Goal: Task Accomplishment & Management: Manage account settings

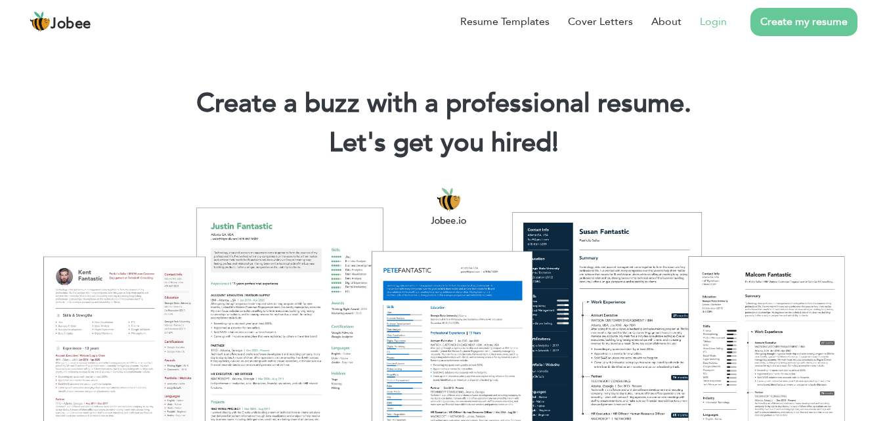
click at [717, 24] on link "Login" at bounding box center [713, 22] width 27 height 16
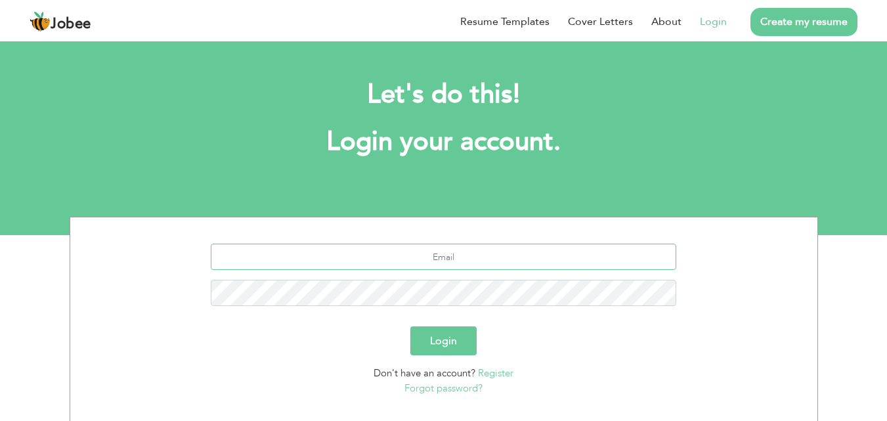
click at [469, 253] on input "text" at bounding box center [444, 257] width 466 height 26
type input "[EMAIL_ADDRESS][DOMAIN_NAME]"
click at [410, 326] on button "Login" at bounding box center [443, 340] width 66 height 29
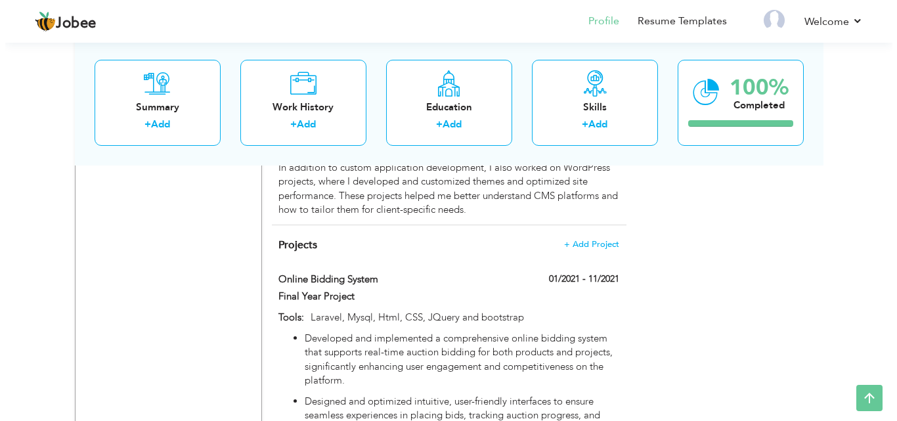
scroll to position [1281, 0]
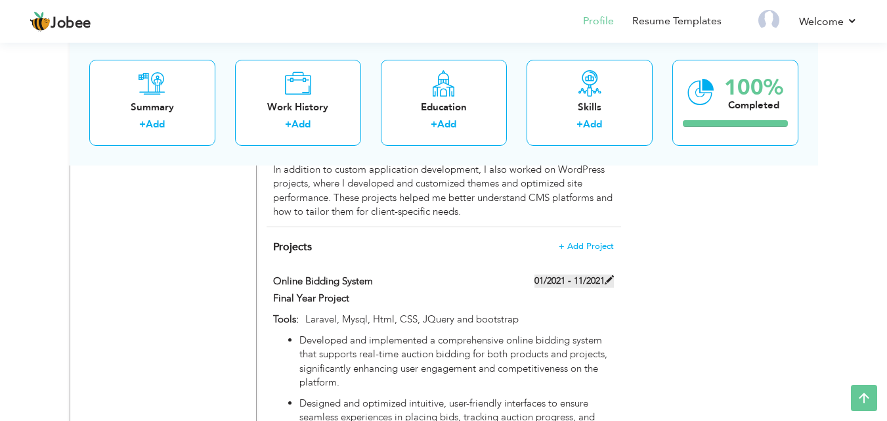
click at [577, 274] on label "01/2021 - 11/2021" at bounding box center [573, 280] width 79 height 13
type input "Online Bidding System"
type input "Final Year Project"
type input "01/2021"
type input "11/2021"
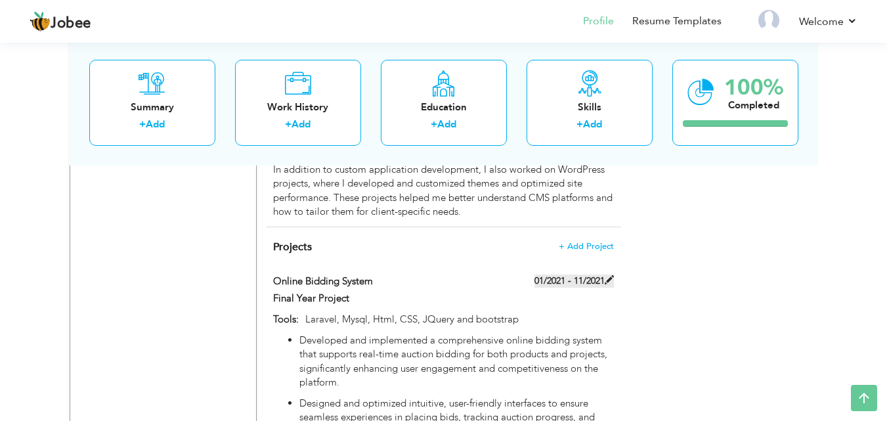
type input "Laravel, Mysql, Html, CSS, JQuery and bootstrap"
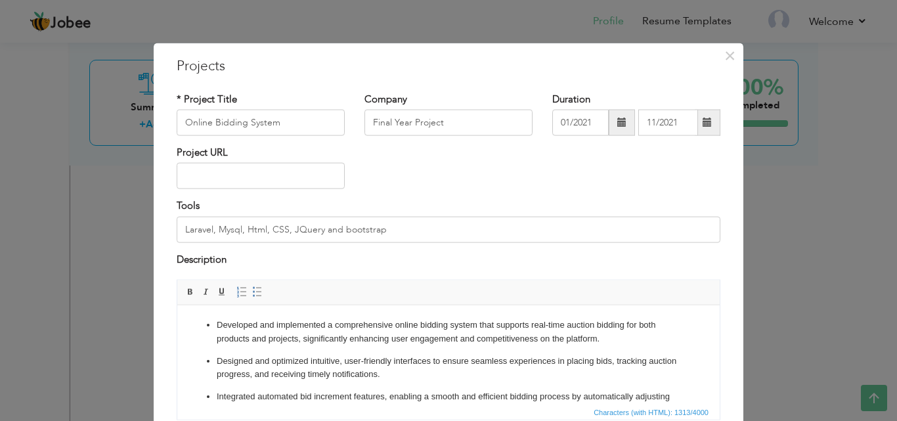
click at [703, 123] on span at bounding box center [707, 122] width 9 height 9
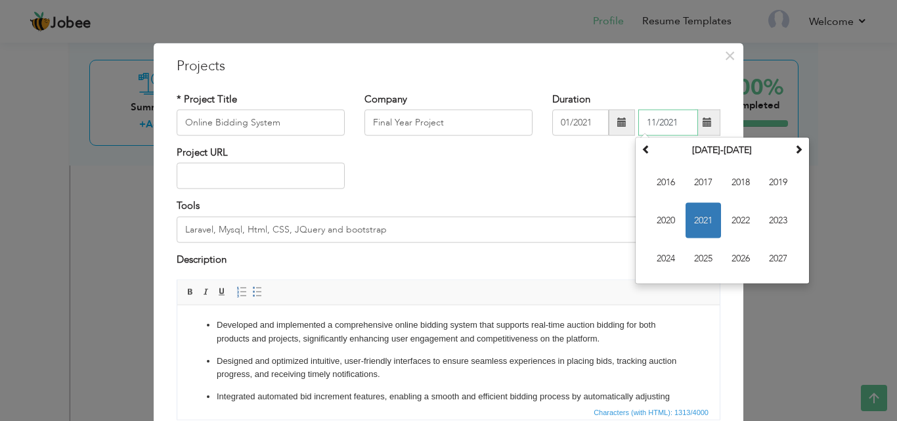
click at [691, 220] on span "2021" at bounding box center [702, 220] width 35 height 35
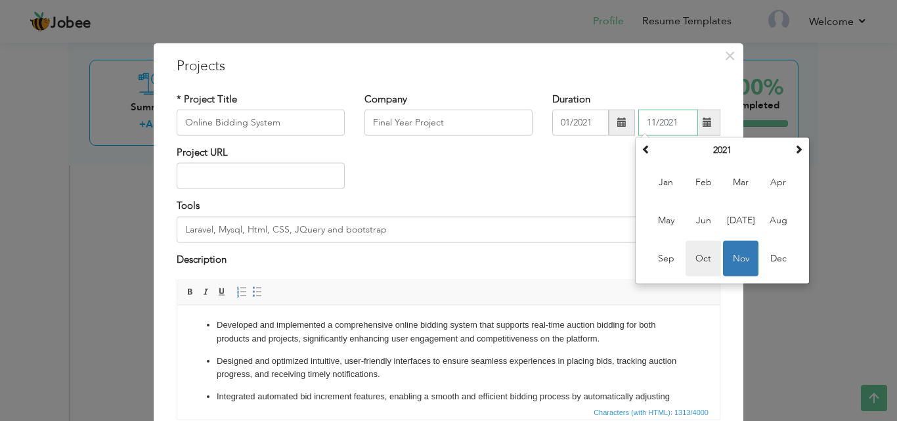
click at [693, 257] on span "Oct" at bounding box center [702, 258] width 35 height 35
type input "10/2021"
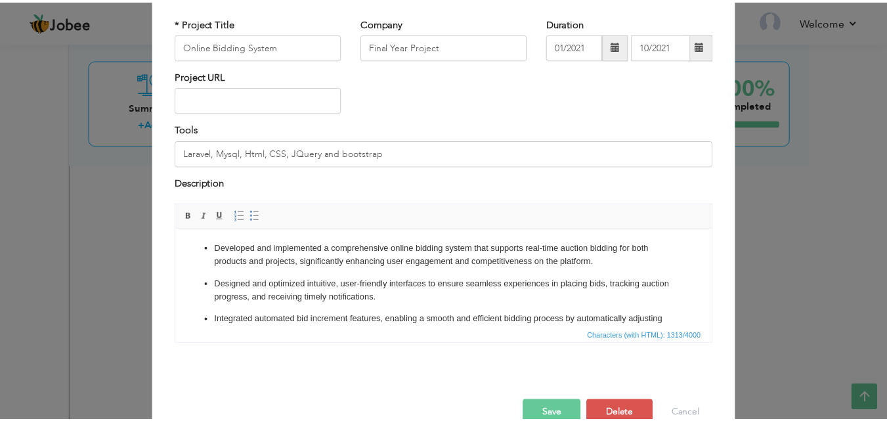
scroll to position [106, 0]
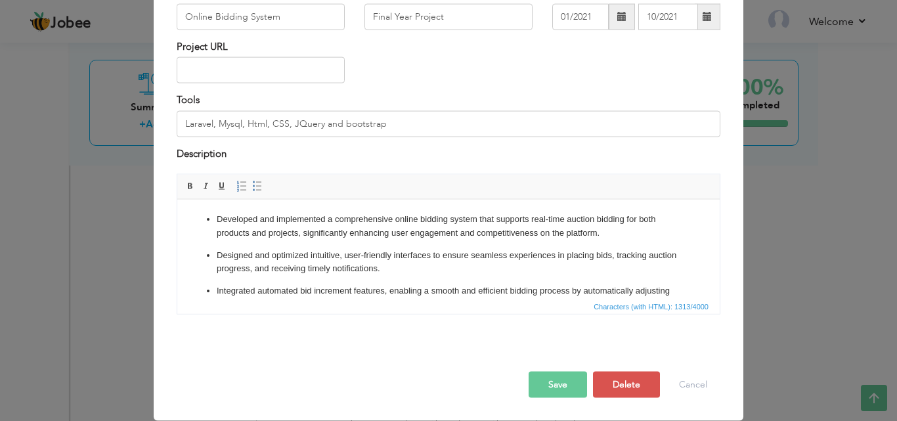
click at [548, 380] on button "Save" at bounding box center [558, 385] width 58 height 26
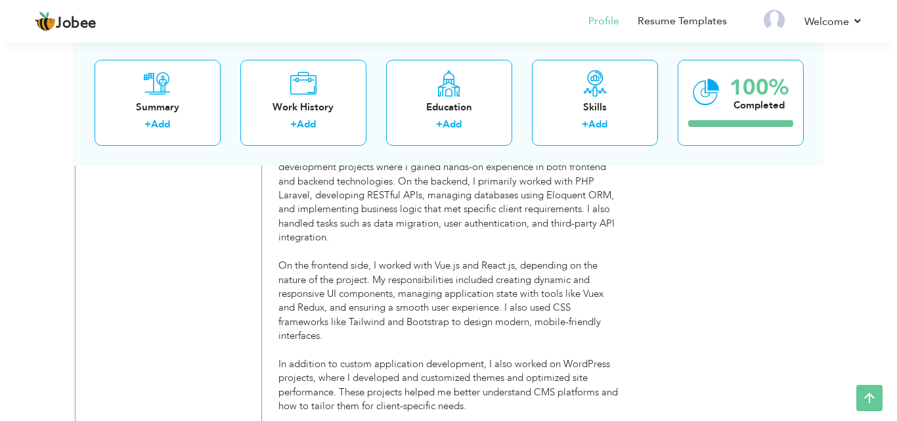
scroll to position [1088, 0]
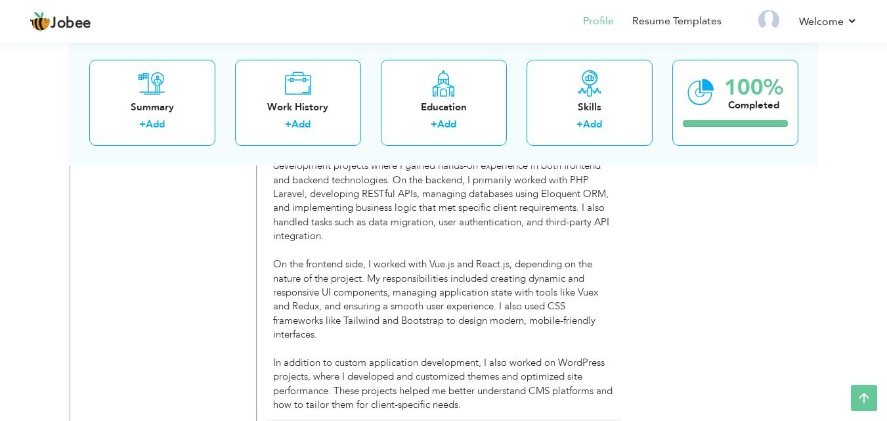
click at [534, 343] on div "I had the opportunity to work at Safasha Business Solution, a project-based com…" at bounding box center [443, 264] width 340 height 295
type input "Laravel Developer / Php Developer"
type input "Safasha Solution Software"
type input "[GEOGRAPHIC_DATA]"
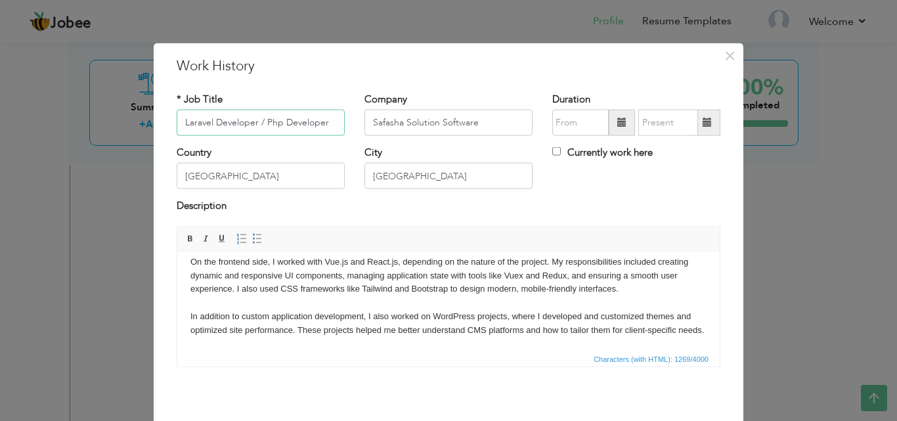
scroll to position [105, 0]
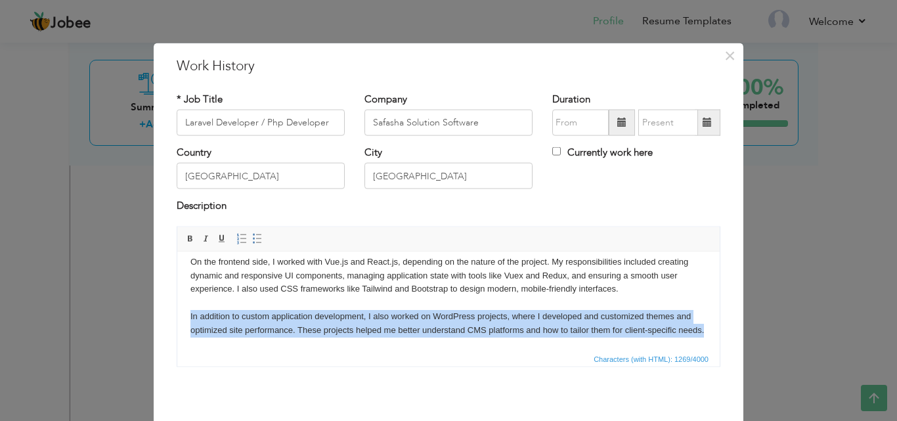
drag, startPoint x: 224, startPoint y: 330, endPoint x: 185, endPoint y: 302, distance: 47.6
click at [185, 302] on html "I had the opportunity to work at Safasha Business Solution, a project-based com…" at bounding box center [448, 255] width 542 height 190
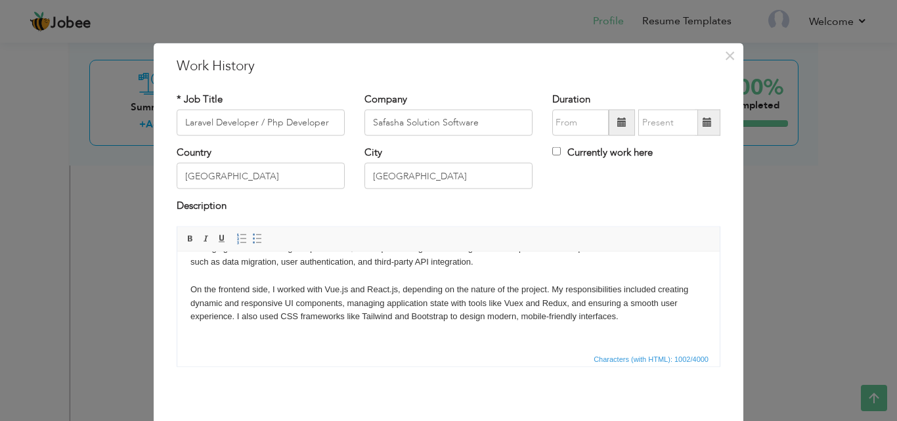
scroll to position [51, 0]
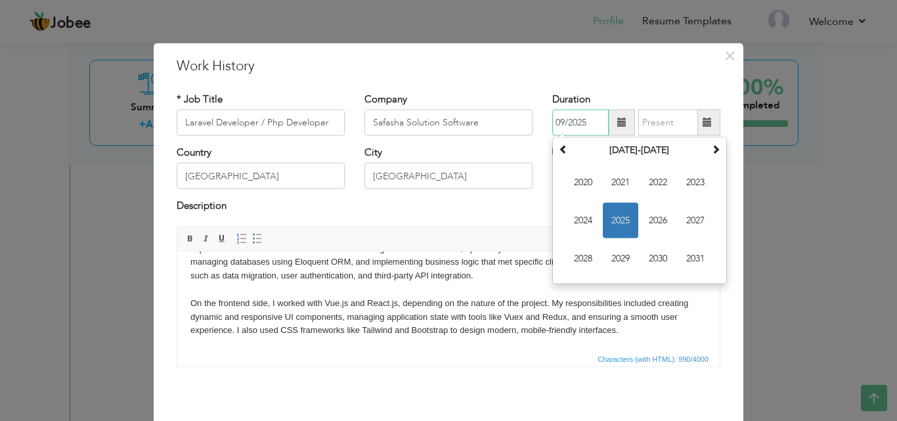
click at [570, 123] on input "09/2025" at bounding box center [580, 123] width 56 height 26
click at [615, 174] on span "2021" at bounding box center [620, 182] width 35 height 35
click at [652, 255] on span "Nov" at bounding box center [657, 258] width 35 height 35
type input "11/2021"
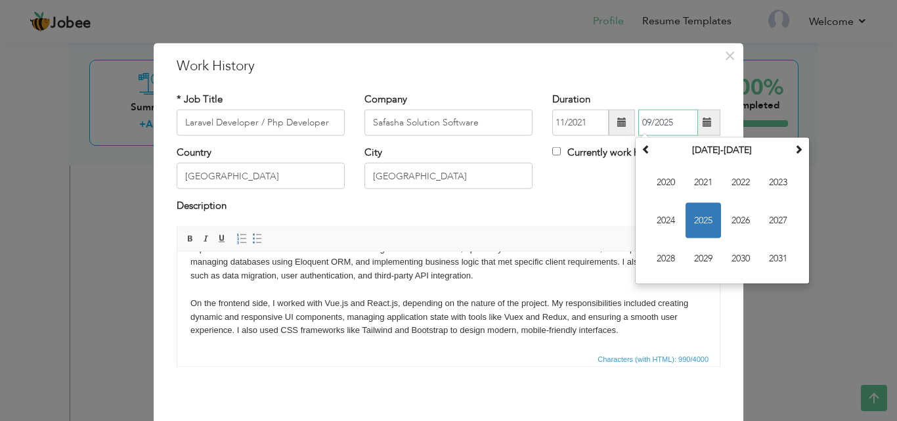
click at [666, 120] on input "09/2025" at bounding box center [668, 123] width 60 height 26
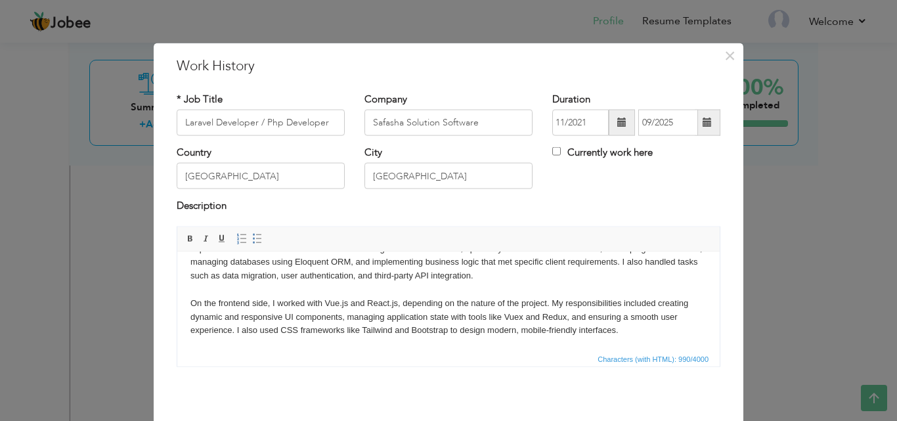
click at [561, 164] on div "Currently work here" at bounding box center [636, 159] width 188 height 27
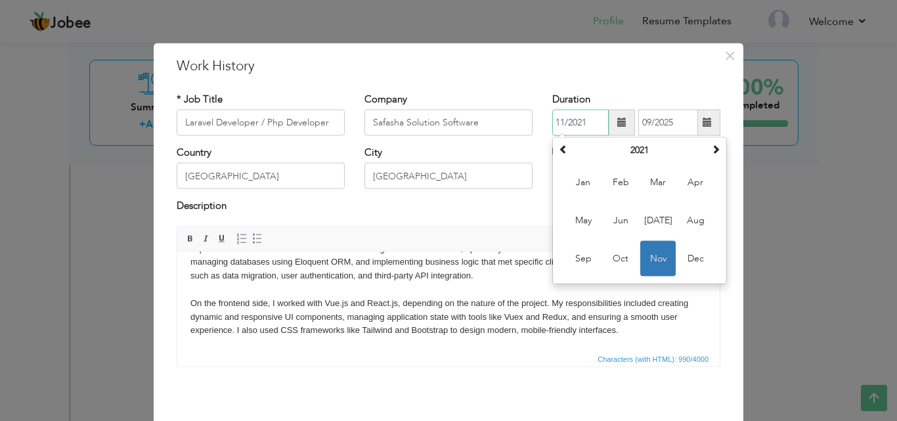
click at [584, 131] on input "11/2021" at bounding box center [580, 123] width 56 height 26
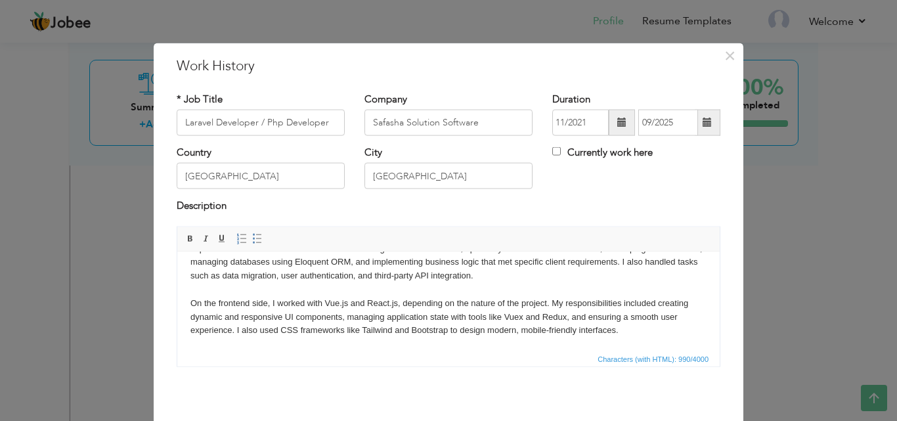
click at [568, 72] on h3 "Work History" at bounding box center [449, 66] width 544 height 20
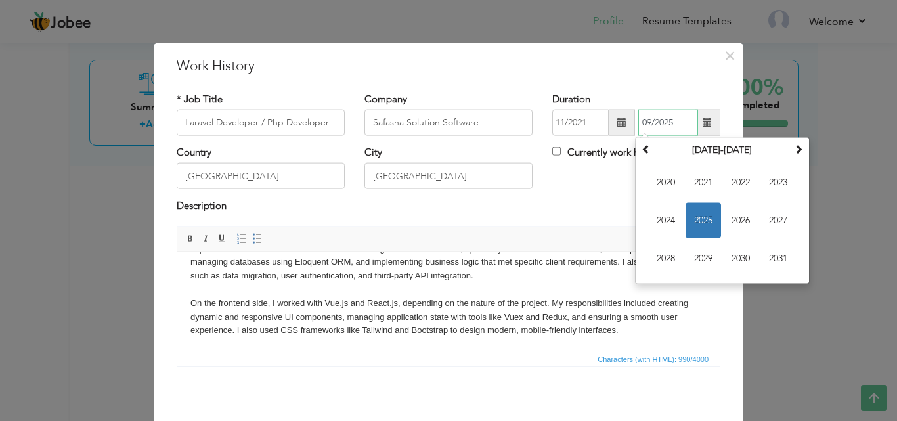
click at [660, 125] on input "09/2025" at bounding box center [668, 123] width 60 height 26
click at [673, 121] on input "09/2025" at bounding box center [668, 123] width 60 height 26
click at [773, 185] on span "2023" at bounding box center [777, 182] width 35 height 35
click at [700, 261] on span "Oct" at bounding box center [702, 258] width 35 height 35
type input "10/2023"
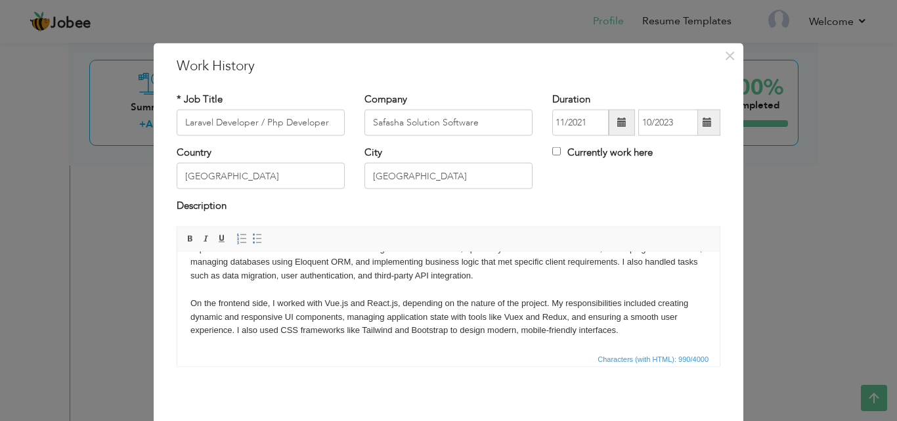
scroll to position [52, 0]
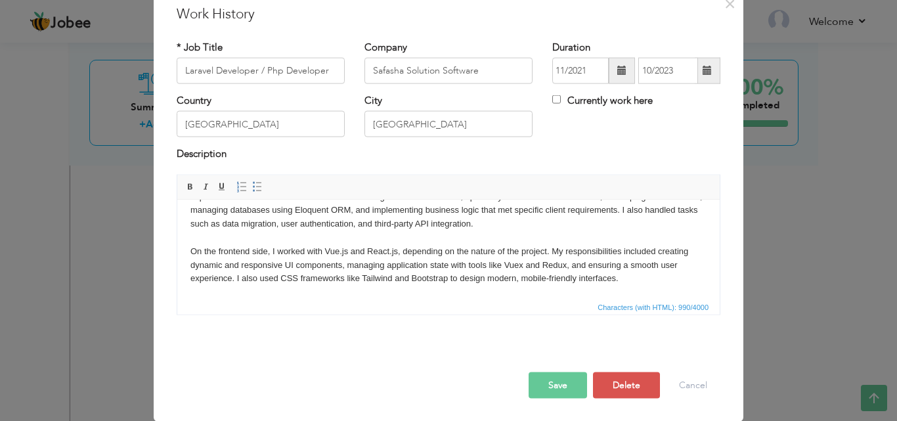
click at [560, 383] on button "Save" at bounding box center [558, 385] width 58 height 26
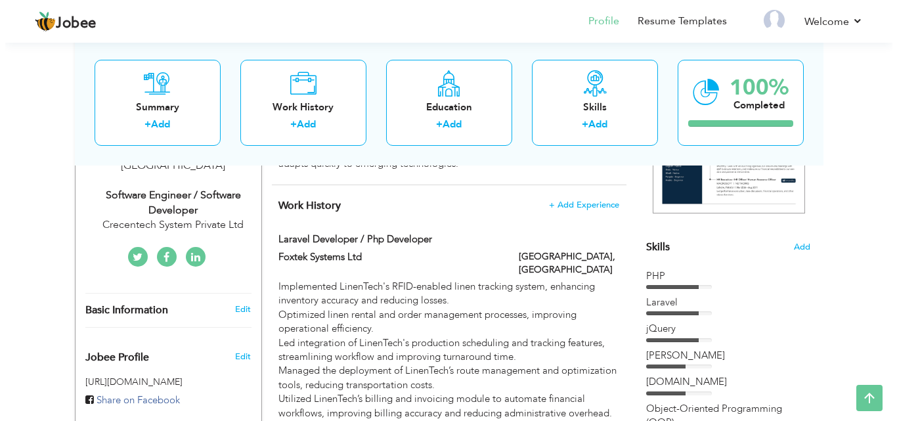
scroll to position [265, 0]
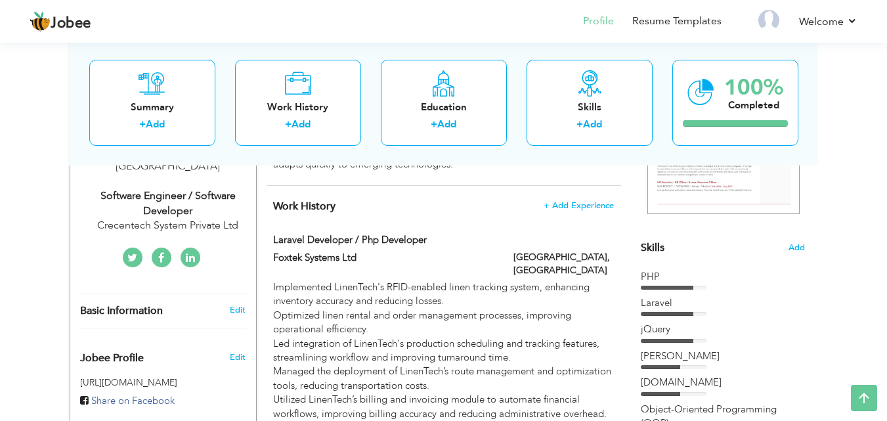
click at [590, 235] on div at bounding box center [564, 234] width 120 height 3
type input "Foxtek Systems Ltd"
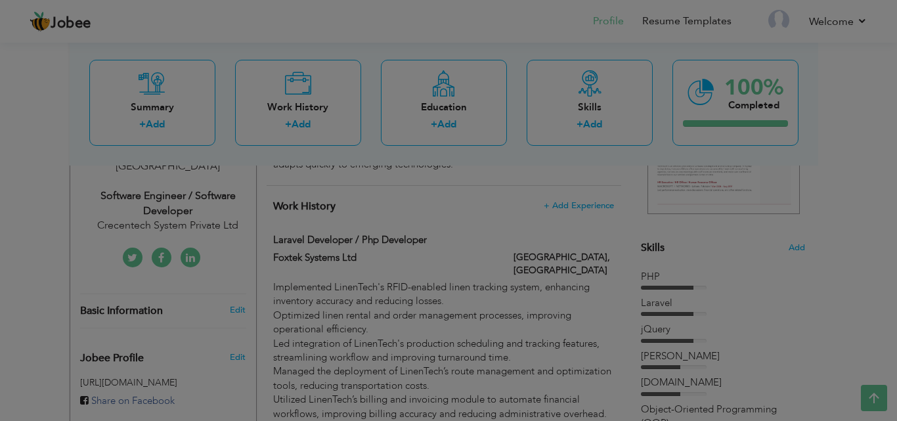
scroll to position [0, 0]
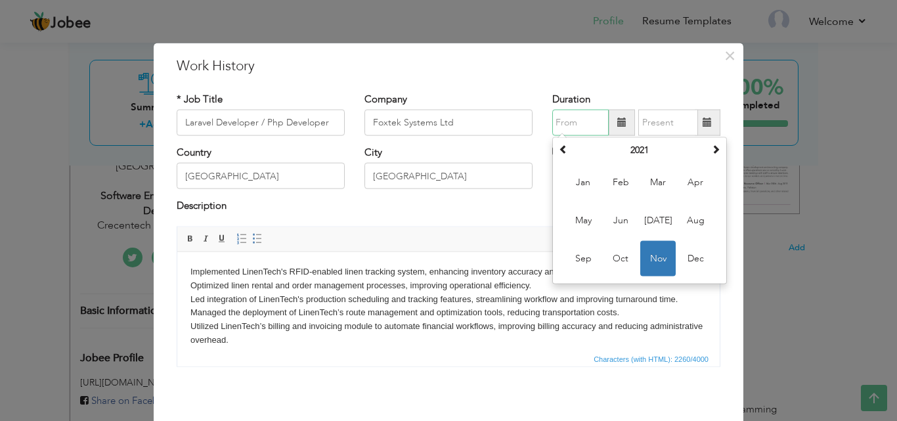
click at [574, 116] on input "text" at bounding box center [580, 123] width 56 height 26
click at [562, 152] on span at bounding box center [563, 148] width 9 height 9
click at [711, 149] on span at bounding box center [715, 148] width 9 height 9
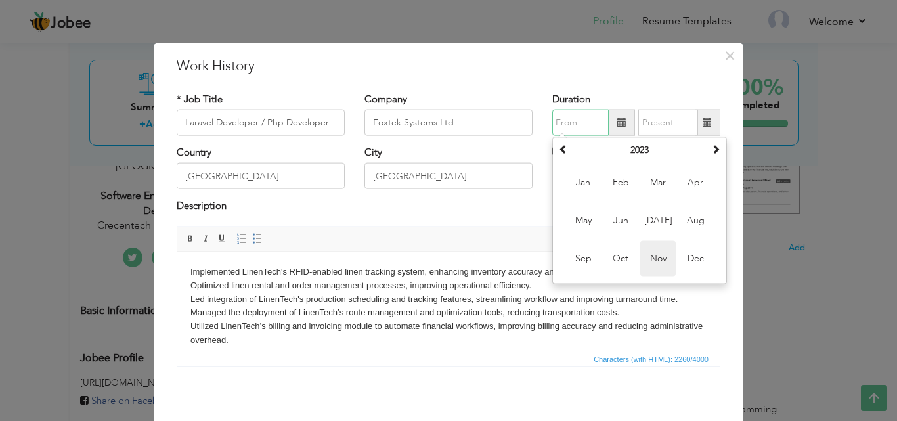
click at [655, 257] on span "Nov" at bounding box center [657, 258] width 35 height 35
type input "11/2023"
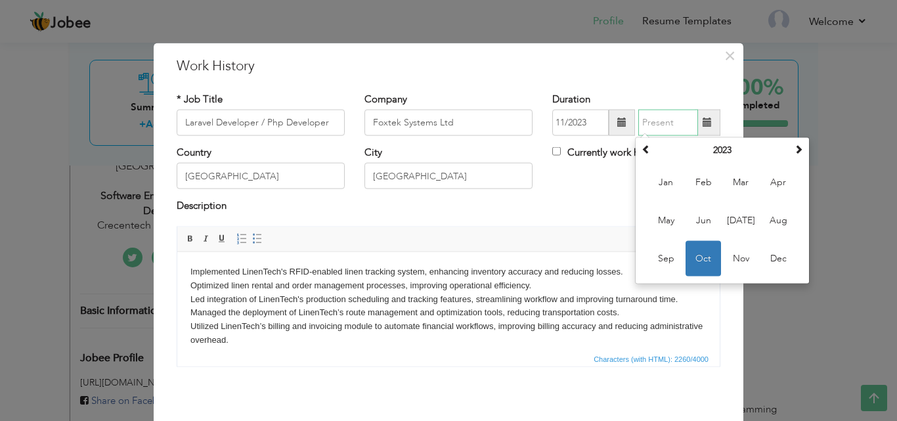
click at [666, 121] on input "text" at bounding box center [668, 123] width 60 height 26
click at [791, 145] on th at bounding box center [799, 151] width 16 height 20
click at [665, 216] on span "May" at bounding box center [665, 220] width 35 height 35
type input "05/2025"
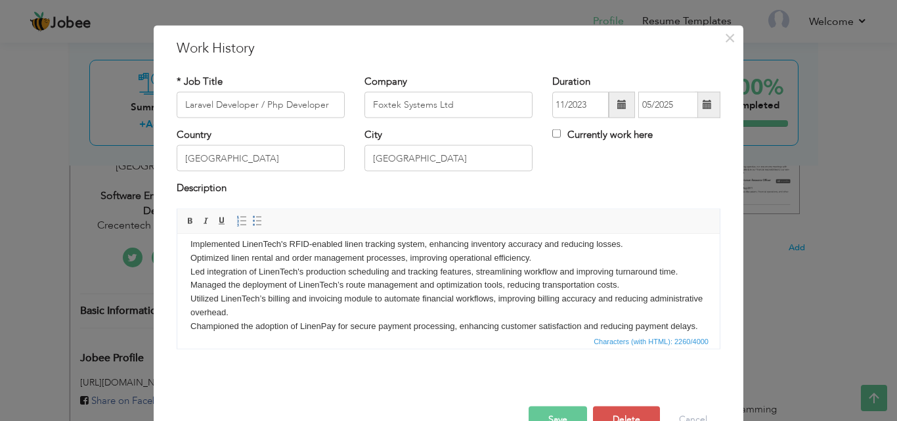
scroll to position [11, 0]
click at [356, 266] on body "Implemented LinenTech's RFID-enabled linen tracking system, enhancing inventory…" at bounding box center [448, 415] width 516 height 359
click at [255, 221] on span at bounding box center [257, 220] width 11 height 11
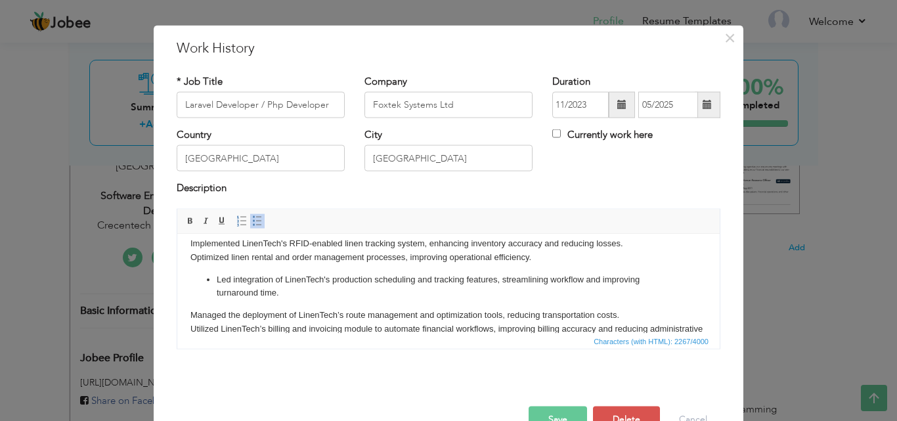
click at [255, 221] on span at bounding box center [257, 220] width 11 height 11
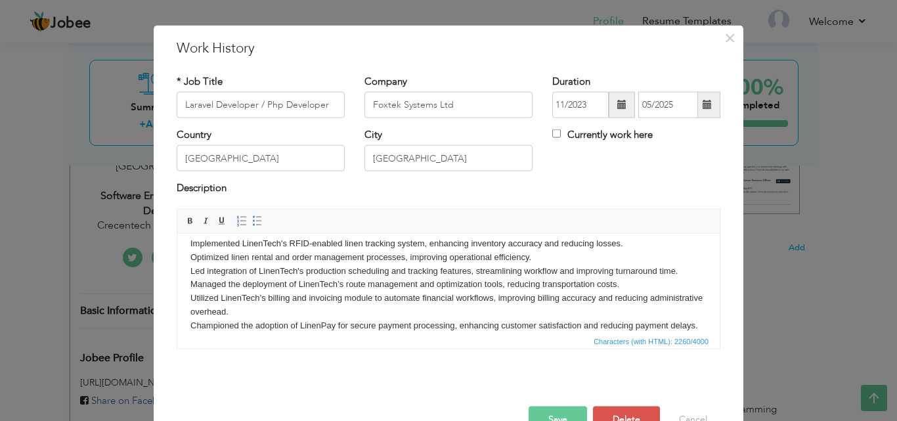
click at [414, 259] on body "Implemented LinenTech's RFID-enabled linen tracking system, enhancing inventory…" at bounding box center [448, 415] width 516 height 359
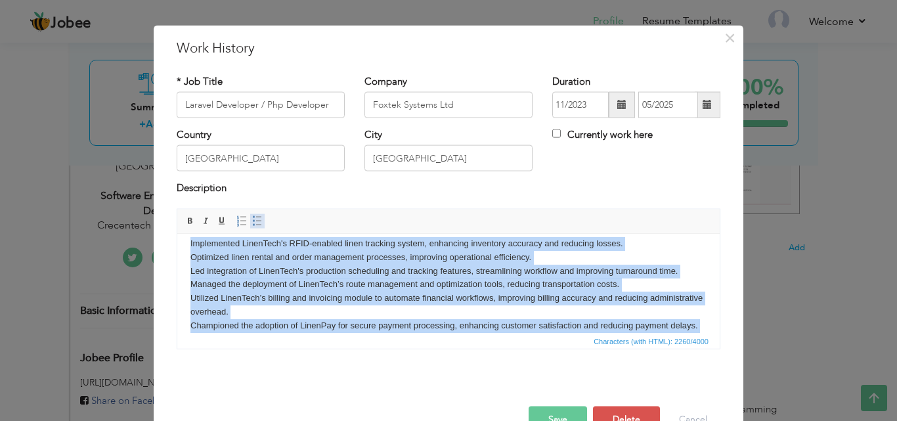
click at [252, 219] on span at bounding box center [257, 220] width 11 height 11
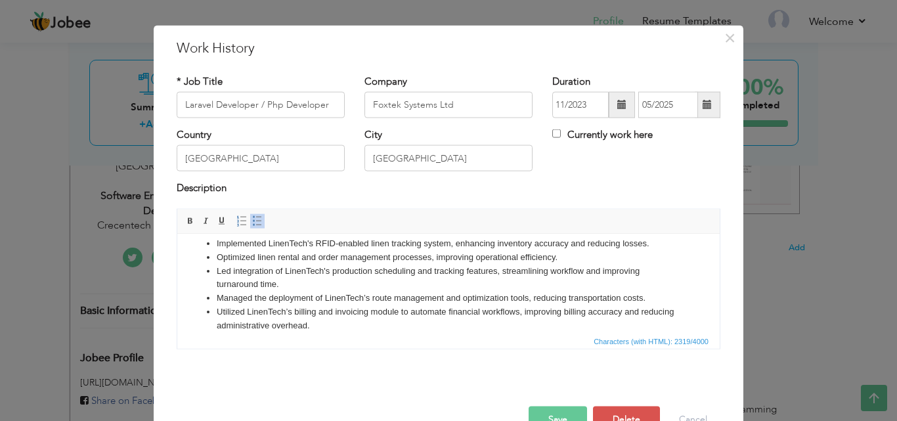
click at [351, 286] on li "Led integration of LinenTech's production sc heduling and tracking features, st…" at bounding box center [449, 278] width 464 height 28
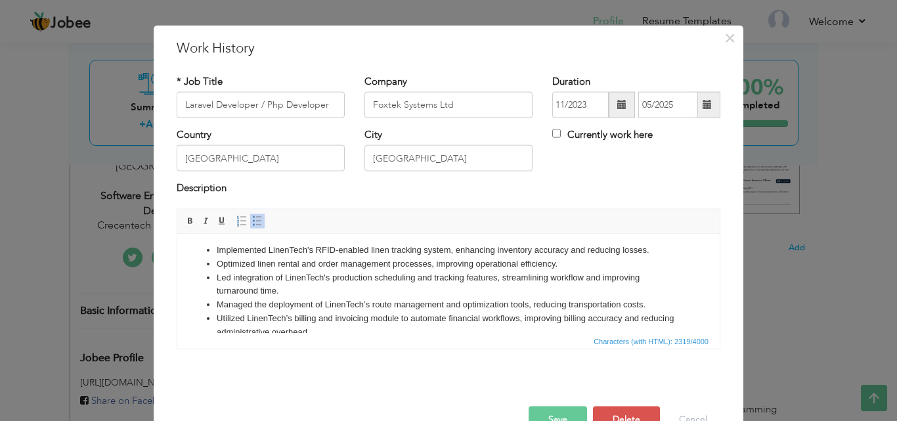
scroll to position [0, 0]
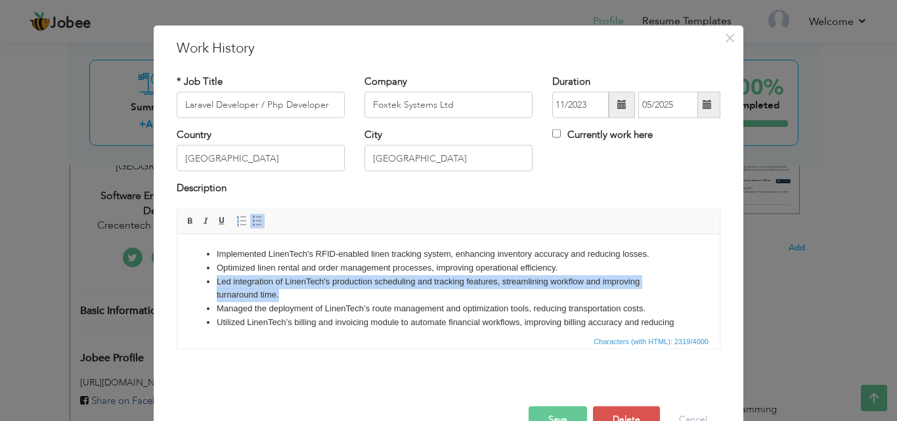
drag, startPoint x: 282, startPoint y: 294, endPoint x: 202, endPoint y: 280, distance: 81.3
click at [202, 280] on ul "Implemented LinenTech's RFID-enabled linen tracking system, enhancing inventory…" at bounding box center [448, 404] width 516 height 314
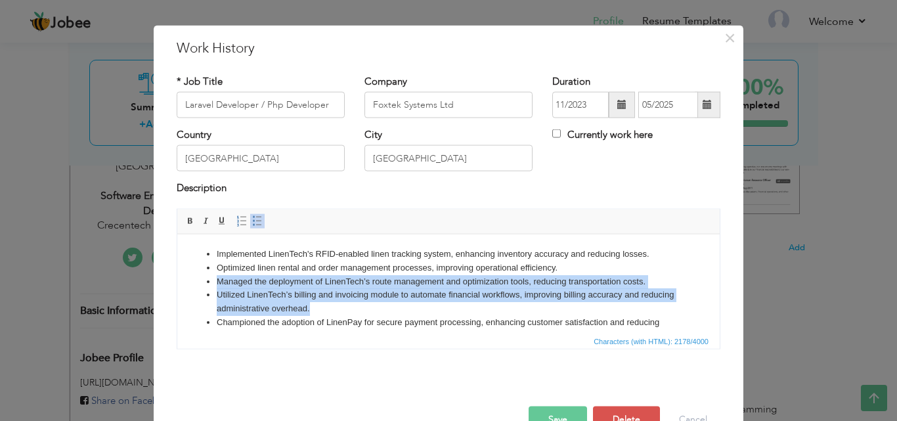
drag, startPoint x: 351, startPoint y: 309, endPoint x: 202, endPoint y: 284, distance: 151.0
click at [202, 284] on ul "Implemented LinenTech's RFID-enabled linen tracking system, enhancing inventory…" at bounding box center [448, 390] width 516 height 287
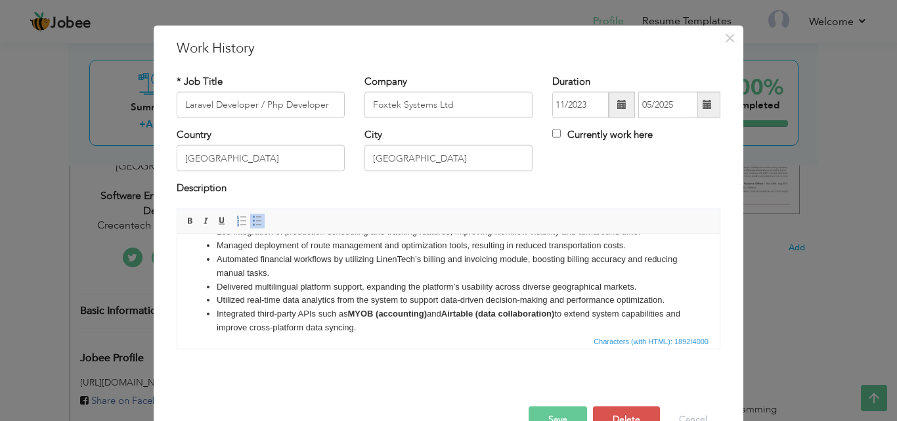
scroll to position [134, 0]
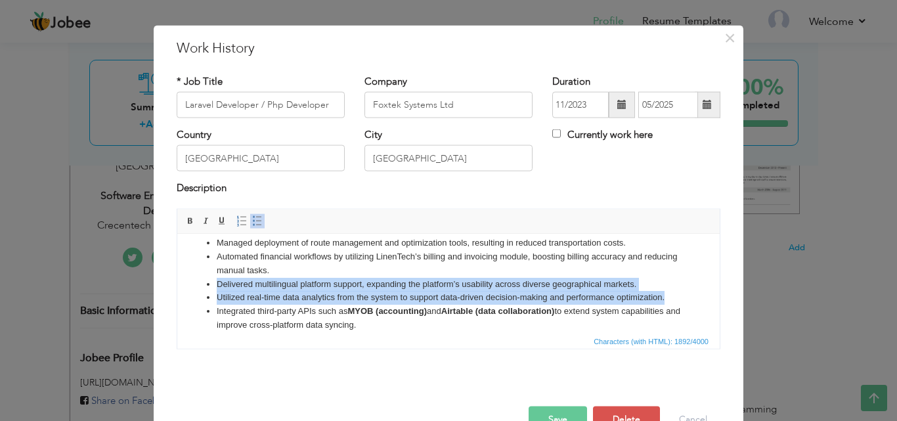
drag, startPoint x: 664, startPoint y: 297, endPoint x: 208, endPoint y: 285, distance: 456.5
click at [208, 285] on ul "Implemented LinenTech's RFID-enabled linen tracking system, enhancing inventory…" at bounding box center [448, 236] width 516 height 246
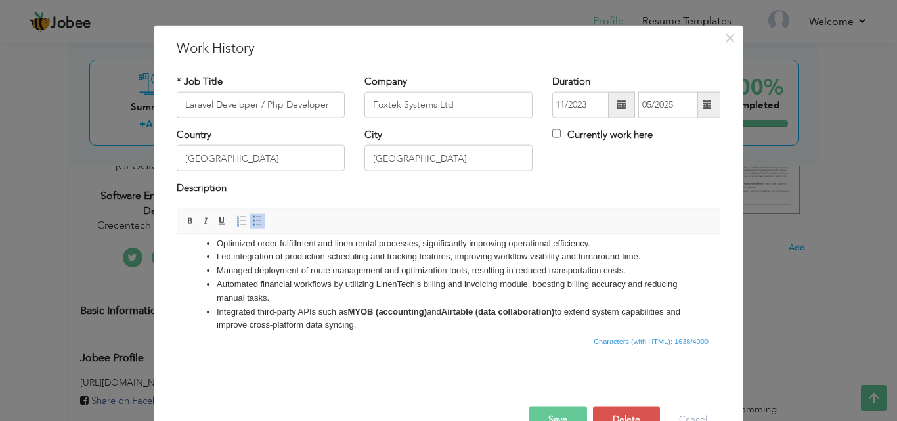
scroll to position [105, 0]
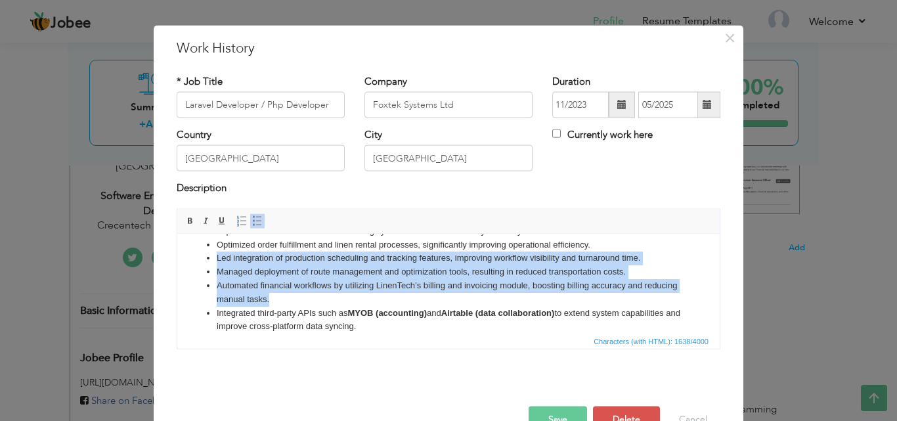
drag, startPoint x: 308, startPoint y: 297, endPoint x: 209, endPoint y: 259, distance: 105.6
click at [209, 259] on ul "Implemented LinenTech's RFID-enabled linen tracking system, enhancing inventory…" at bounding box center [448, 251] width 516 height 219
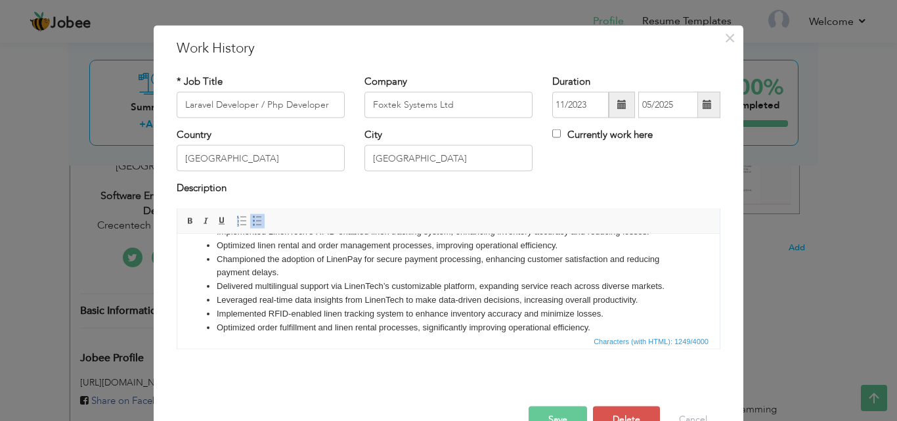
scroll to position [22, 0]
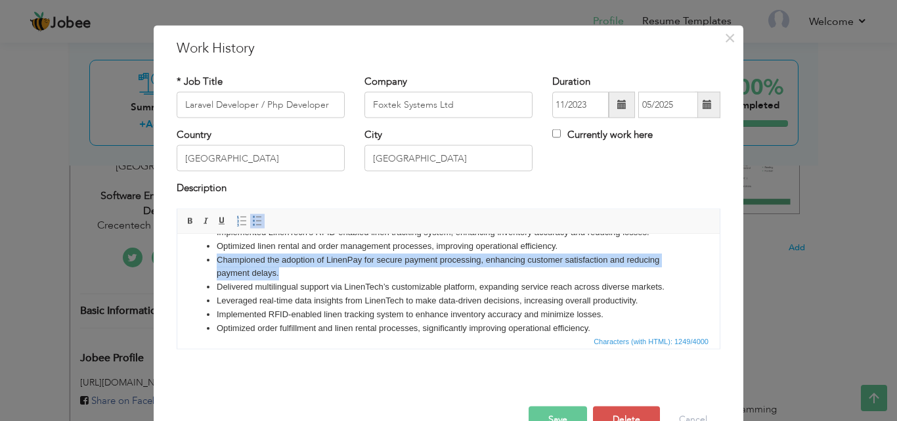
drag, startPoint x: 280, startPoint y: 272, endPoint x: 210, endPoint y: 259, distance: 71.6
click at [210, 259] on ul "Implemented LinenTech's RFID-enabled linen tracking system, enhancing inventory…" at bounding box center [448, 307] width 516 height 164
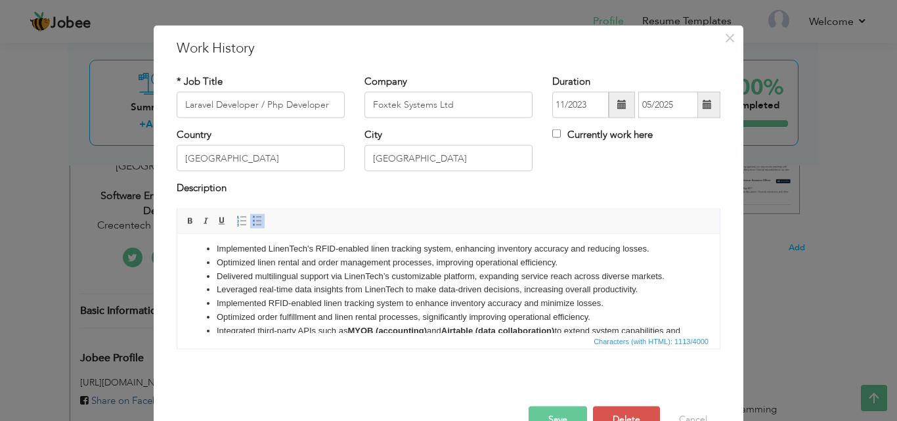
scroll to position [0, 0]
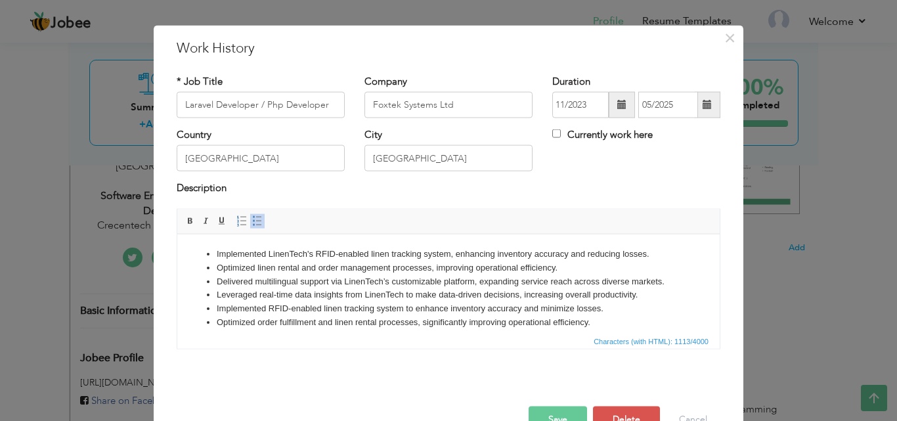
click at [212, 248] on ul "Implemented LinenTech's RFID-enabled linen tracking system, enhancing inventory…" at bounding box center [448, 315] width 516 height 137
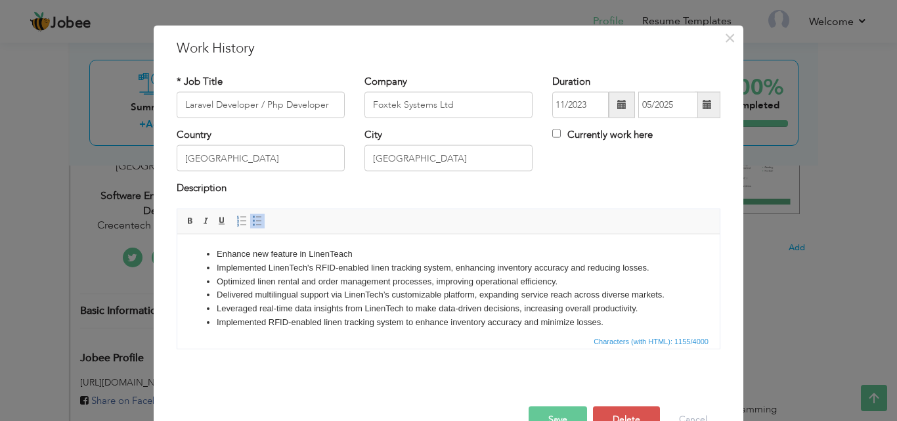
click at [383, 263] on li "Implemented LinenTech's RFID-enabled linen tracking system, enhancing inventory…" at bounding box center [449, 268] width 464 height 14
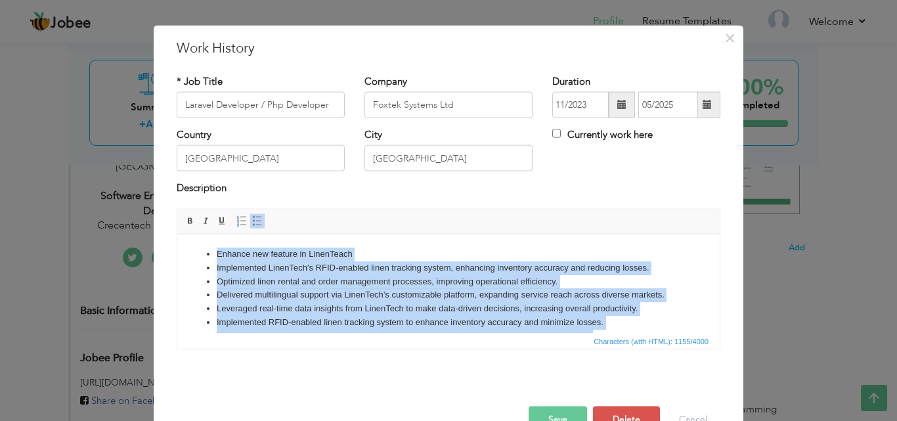
copy ul "Enhance new feature in LinenTeach Implemented LinenTech's RFID-enabled linen tr…"
click at [389, 284] on li "Optimized linen rental and order management processes, improving operational ef…" at bounding box center [449, 281] width 464 height 14
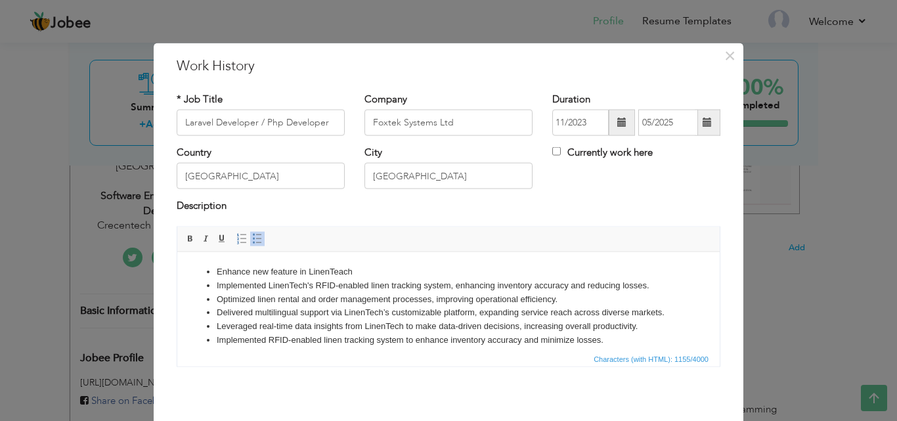
click at [217, 272] on li "Enhance new feature in LinenTeach" at bounding box center [449, 272] width 464 height 14
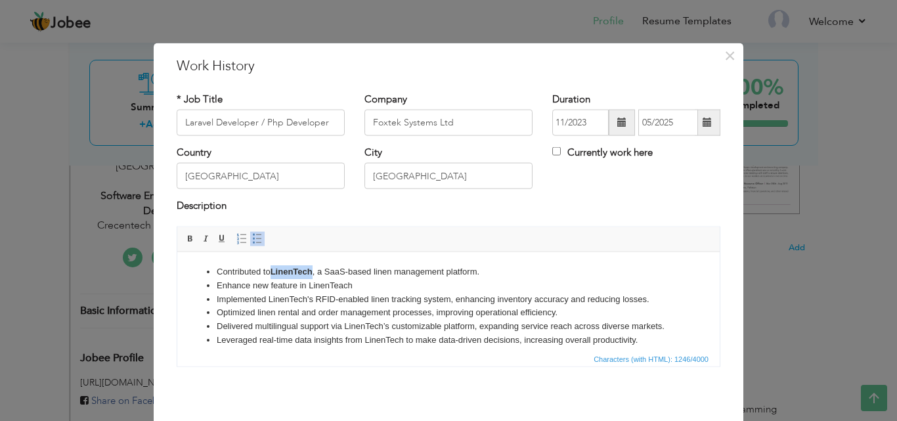
drag, startPoint x: 271, startPoint y: 269, endPoint x: 315, endPoint y: 269, distance: 43.3
click at [315, 269] on li "Contributed to LinenTech , a SaaS-based linen management platform." at bounding box center [449, 272] width 464 height 14
click at [185, 239] on span at bounding box center [190, 238] width 11 height 11
click at [378, 284] on li "Enhance new feature in LinenTeach" at bounding box center [449, 285] width 464 height 14
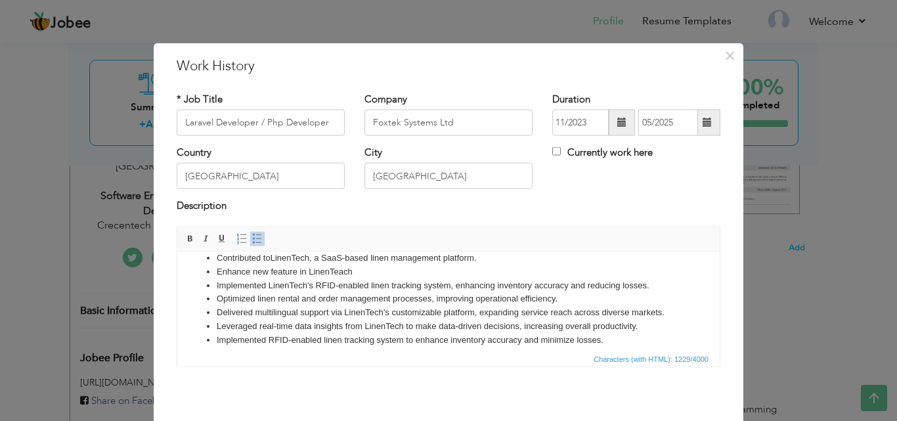
scroll to position [14, 0]
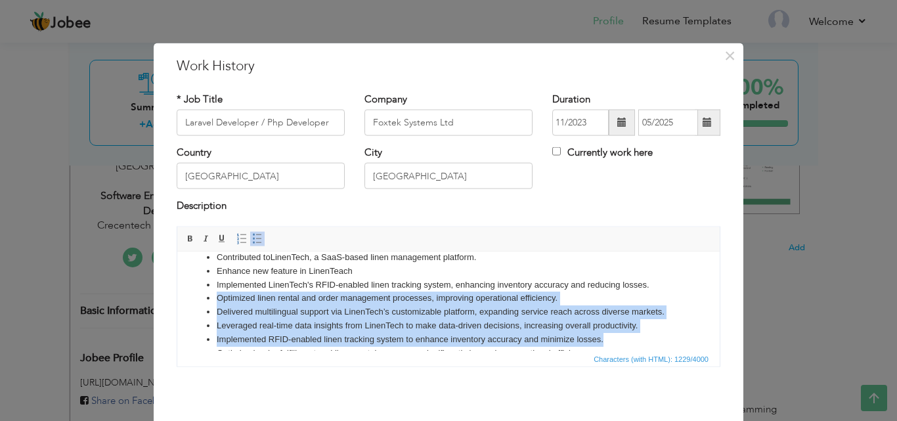
drag, startPoint x: 215, startPoint y: 295, endPoint x: 624, endPoint y: 334, distance: 410.8
click at [624, 334] on ul "Contributed to LinenTech , a SaaS-based linen management platform. Enhance new …" at bounding box center [448, 332] width 516 height 164
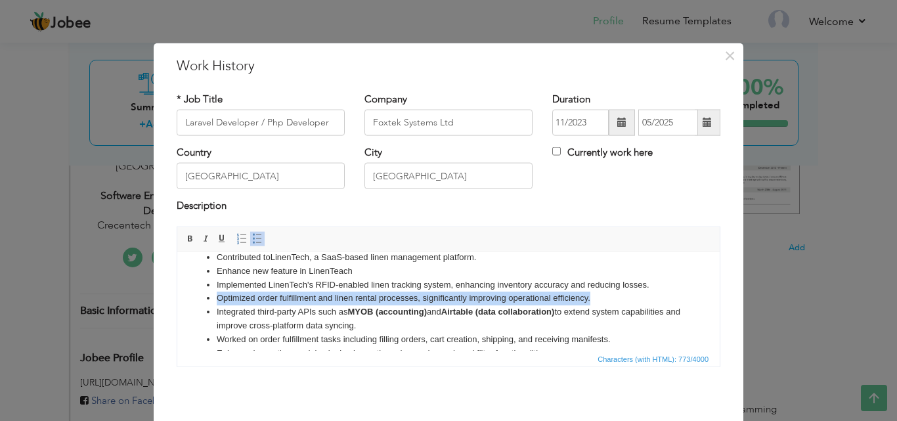
drag, startPoint x: 216, startPoint y: 293, endPoint x: 592, endPoint y: 295, distance: 375.6
click at [592, 295] on li "Optimized order fulfillment and linen rental processes, significantly improving…" at bounding box center [449, 298] width 464 height 14
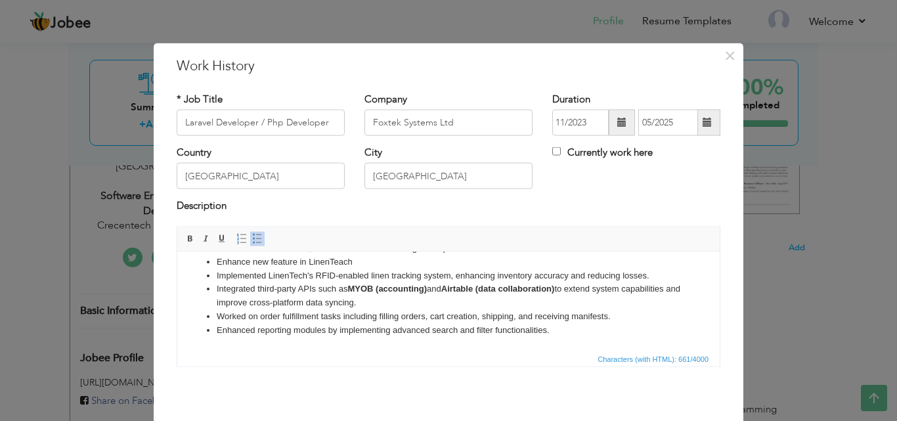
scroll to position [52, 0]
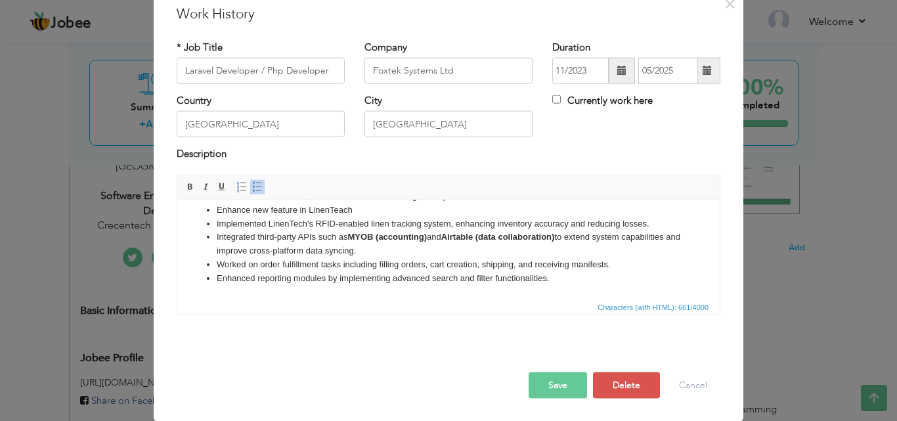
click at [549, 383] on button "Save" at bounding box center [558, 385] width 58 height 26
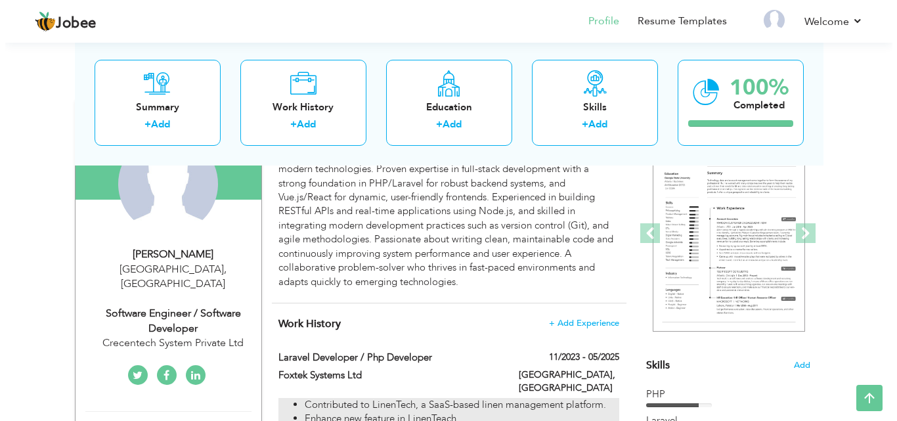
scroll to position [146, 0]
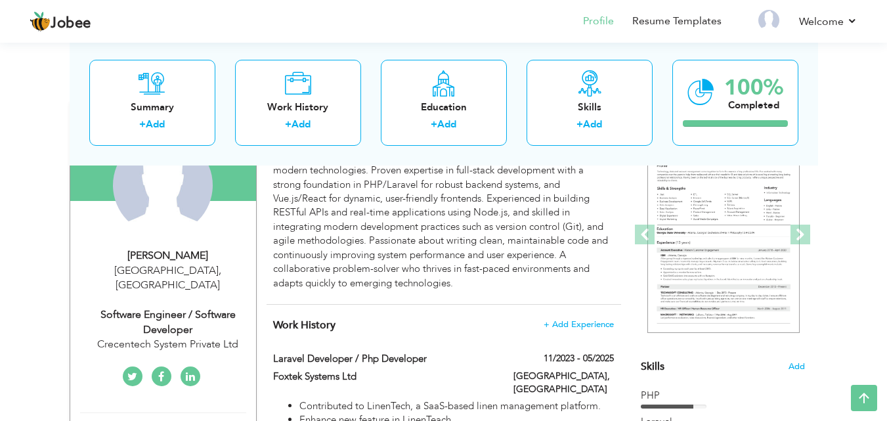
click at [181, 337] on div "Crecentech System Private Ltd" at bounding box center [168, 344] width 176 height 15
type input "Muhammed"
type input "Sohail"
type input "03401423658"
select select "number:166"
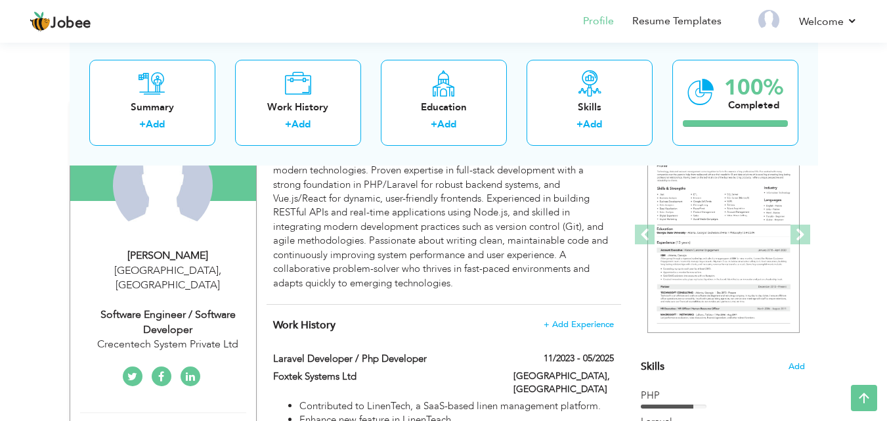
type input "Lahore"
select select "number:6"
type input "Crecentech System Private Ltd"
type input "Software Engineer / Software Developer"
type input "https://www.linkedin.com/in/muhammed-sohail-bba340251/"
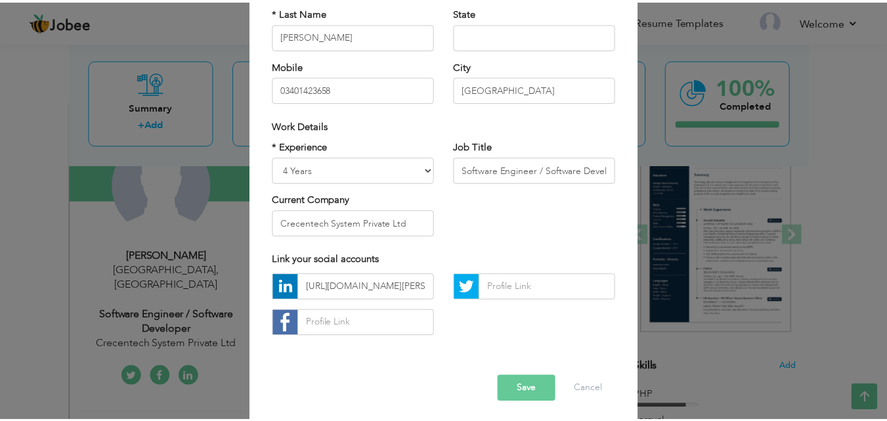
scroll to position [171, 0]
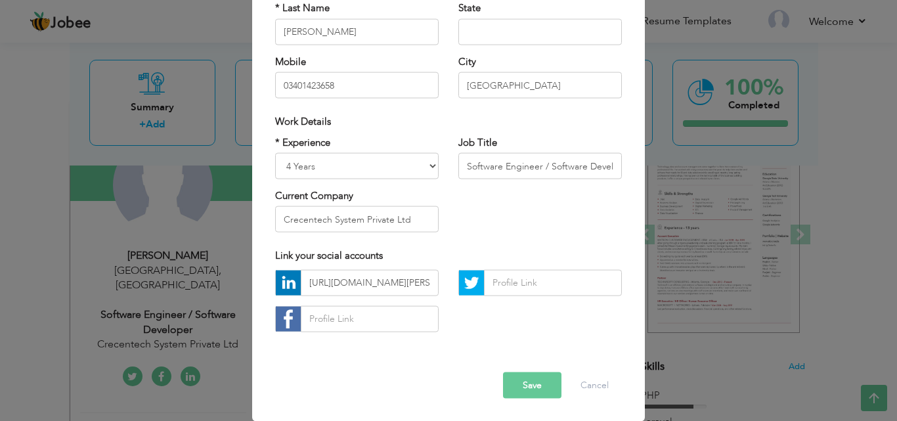
click at [513, 386] on button "Save" at bounding box center [532, 385] width 58 height 26
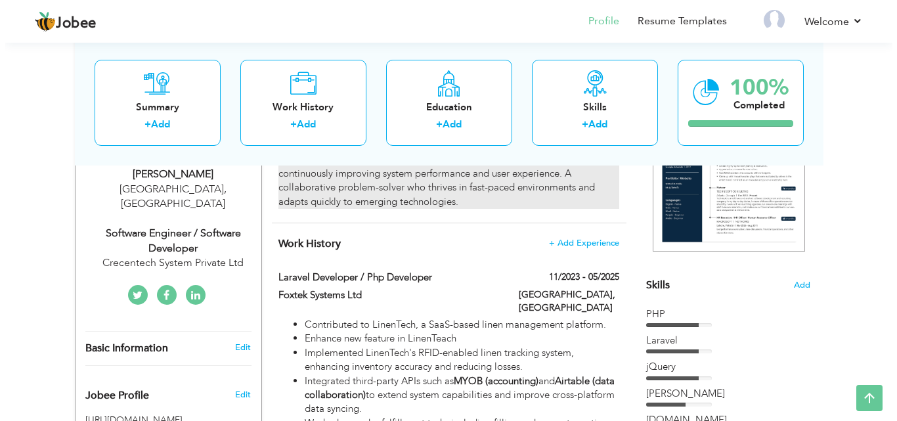
scroll to position [228, 0]
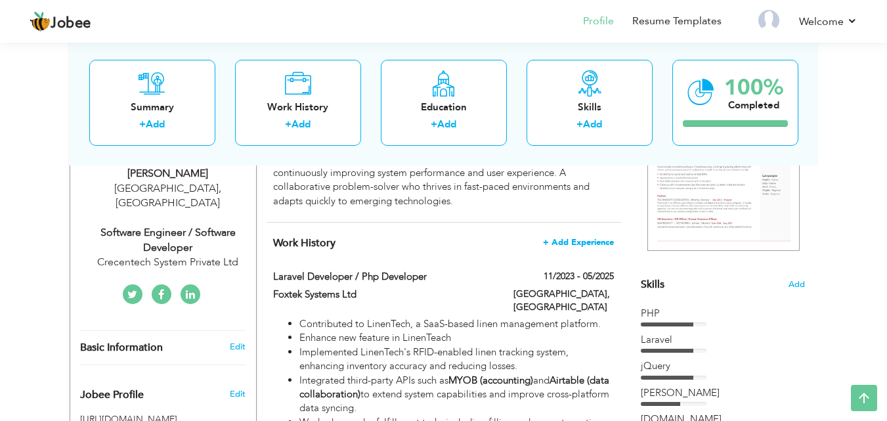
click at [584, 240] on span "+ Add Experience" at bounding box center [578, 242] width 71 height 9
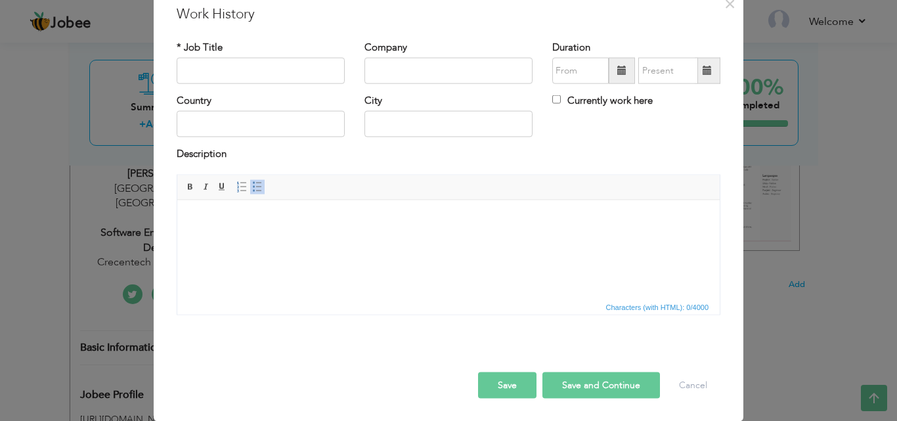
scroll to position [0, 0]
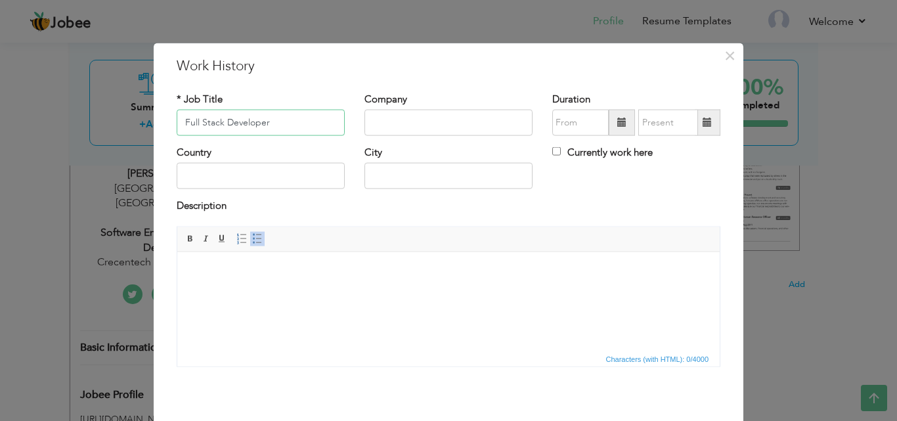
type input "Full Stack Developer"
click at [378, 127] on input "text" at bounding box center [448, 123] width 168 height 26
click at [221, 280] on html at bounding box center [448, 271] width 542 height 40
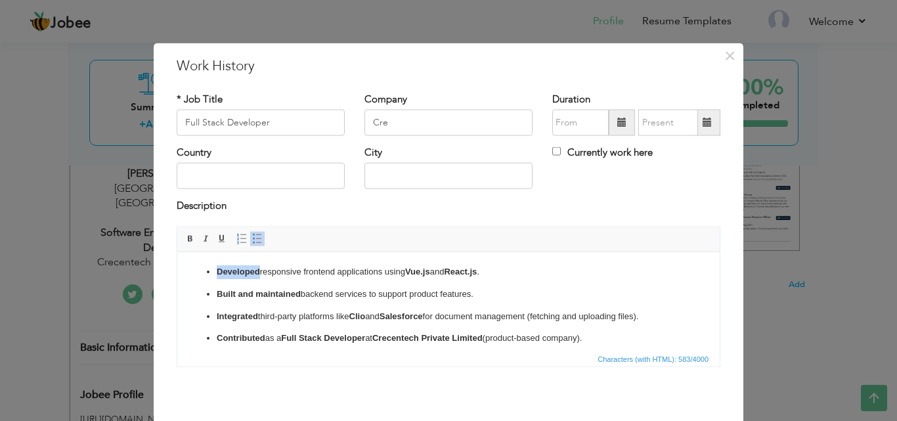
drag, startPoint x: 219, startPoint y: 271, endPoint x: 259, endPoint y: 271, distance: 40.7
click at [259, 271] on p "Developed responsive frontend applications using Vue.js and React.js ." at bounding box center [449, 272] width 464 height 14
click at [185, 234] on span at bounding box center [190, 238] width 11 height 11
drag, startPoint x: 216, startPoint y: 292, endPoint x: 301, endPoint y: 294, distance: 85.4
click at [301, 294] on p "Built and maintained backend services to support product features." at bounding box center [449, 294] width 464 height 14
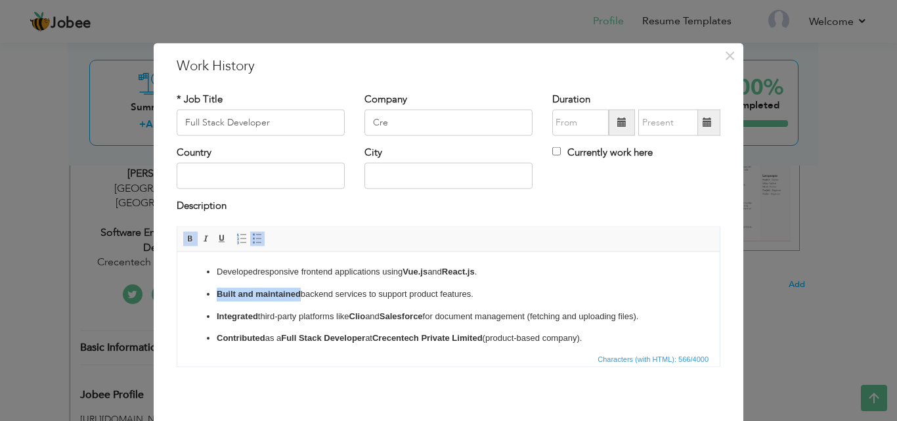
click at [186, 240] on span at bounding box center [190, 238] width 11 height 11
drag, startPoint x: 216, startPoint y: 315, endPoint x: 258, endPoint y: 316, distance: 42.0
click at [258, 316] on p "Integrated third-party platforms like Clio and Salesforce for document manageme…" at bounding box center [449, 316] width 464 height 14
click at [185, 236] on span at bounding box center [190, 238] width 11 height 11
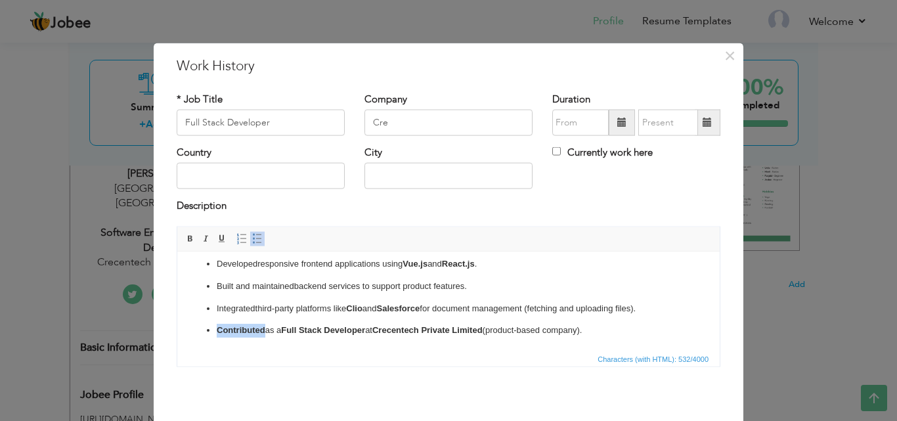
drag, startPoint x: 215, startPoint y: 338, endPoint x: 265, endPoint y: 332, distance: 49.6
click at [265, 332] on ul "Developed responsive frontend applications using Vue.js and React.js . Built an…" at bounding box center [448, 297] width 516 height 80
click at [185, 240] on span at bounding box center [190, 238] width 11 height 11
click at [309, 344] on html "Developed responsive frontend applications using Vue.js and React.js . Built an…" at bounding box center [448, 297] width 542 height 106
drag, startPoint x: 377, startPoint y: 328, endPoint x: 487, endPoint y: 330, distance: 110.3
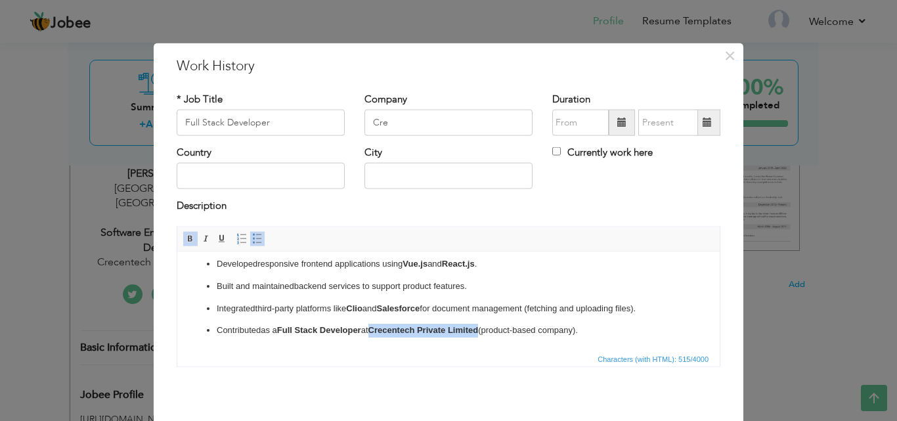
click at [487, 330] on p "Contributed as a Full Stack Developer at Crecentech Private Limited (product-ba…" at bounding box center [449, 330] width 464 height 14
copy strong "Crecentech Private Limited"
click at [403, 118] on input "Cre" at bounding box center [448, 123] width 168 height 26
type input "C"
paste input "Crecentech Private Limited"
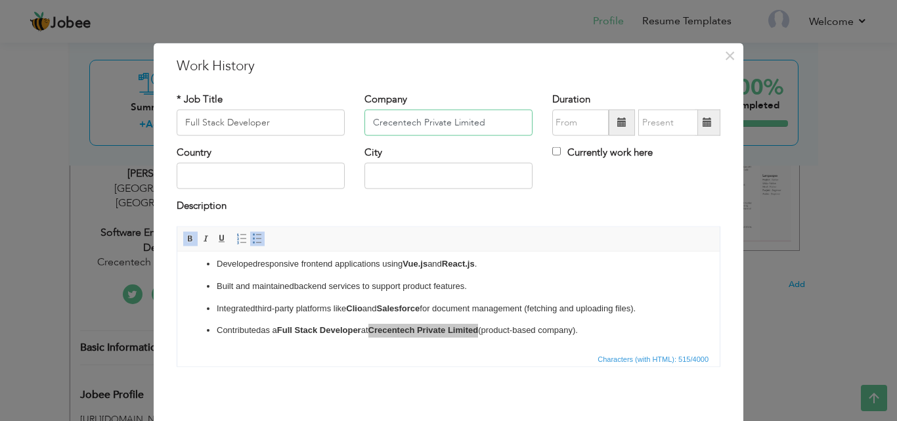
type input "Crecentech Private Limited"
drag, startPoint x: 215, startPoint y: 328, endPoint x: 588, endPoint y: 327, distance: 373.6
click at [588, 327] on ul "Developed responsive frontend applications using Vue.js and React.js . Built an…" at bounding box center [448, 297] width 516 height 80
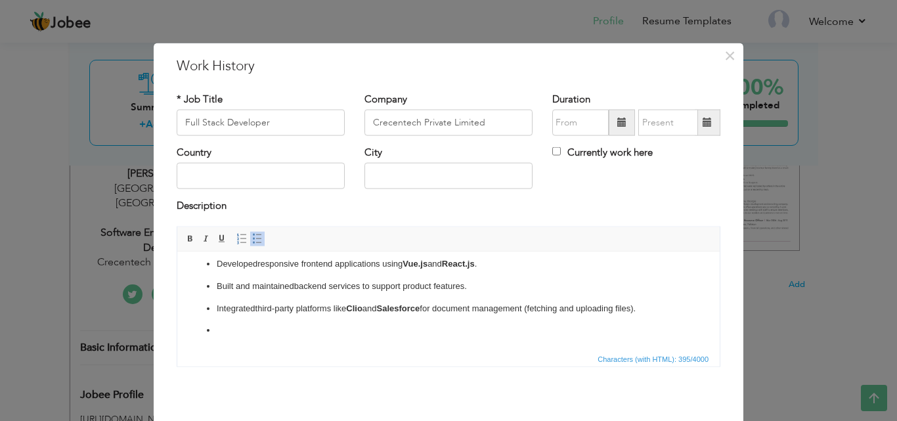
scroll to position [0, 0]
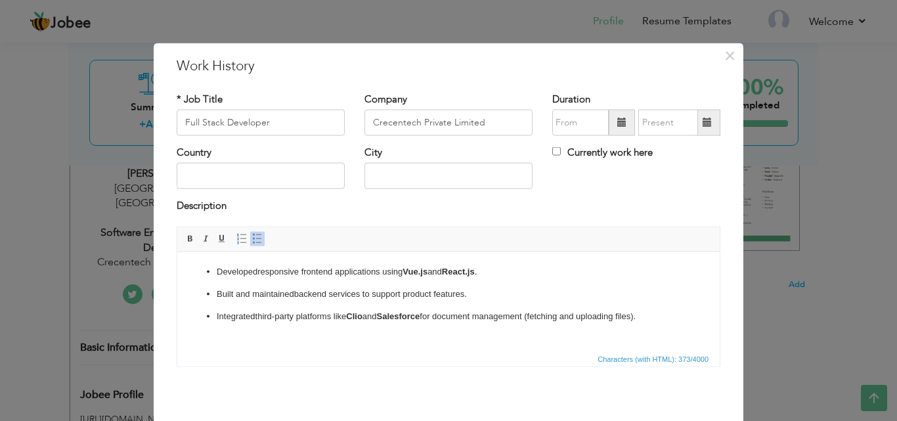
click at [217, 269] on p "Developed responsive frontend applications using Vue.js and React.js ." at bounding box center [449, 272] width 464 height 14
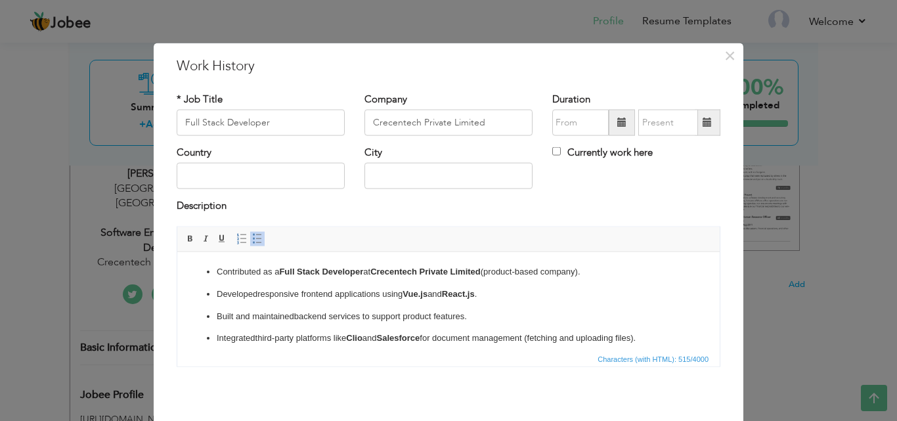
scroll to position [8, 0]
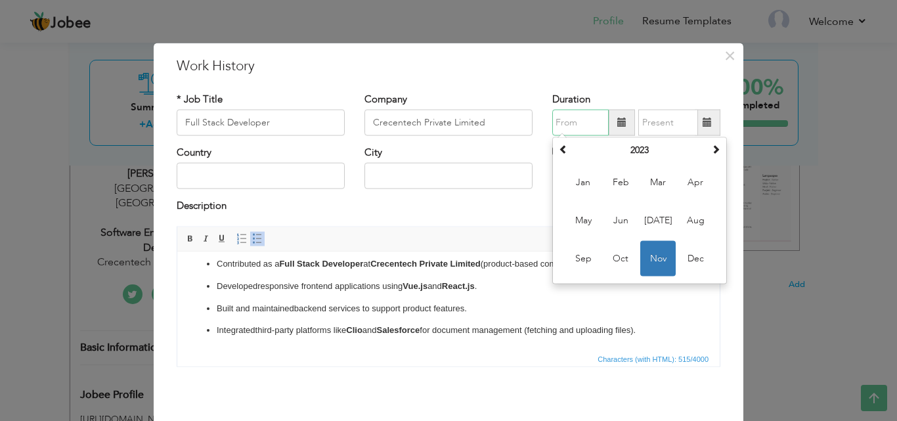
click at [562, 118] on input "text" at bounding box center [580, 123] width 56 height 26
click at [711, 146] on span at bounding box center [715, 148] width 9 height 9
click at [575, 224] on span "May" at bounding box center [582, 220] width 35 height 35
type input "05/2025"
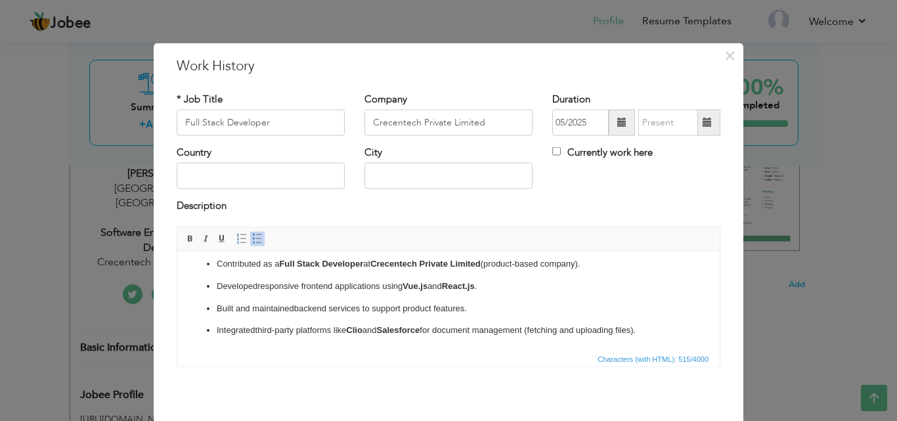
click at [605, 154] on label "Currently work here" at bounding box center [602, 153] width 100 height 14
click at [561, 154] on input "Currently work here" at bounding box center [556, 151] width 9 height 9
checkbox input "true"
click at [269, 179] on input "text" at bounding box center [261, 176] width 168 height 26
type input "Pakistan"
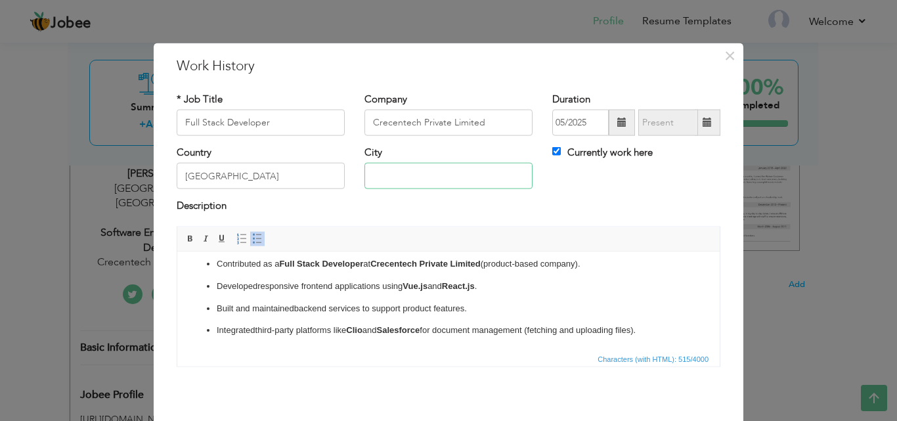
click at [402, 171] on input "text" at bounding box center [448, 176] width 168 height 26
type input "Lahore"
click at [575, 188] on div "Country Pakistan City Lahore Currently work here" at bounding box center [448, 172] width 563 height 53
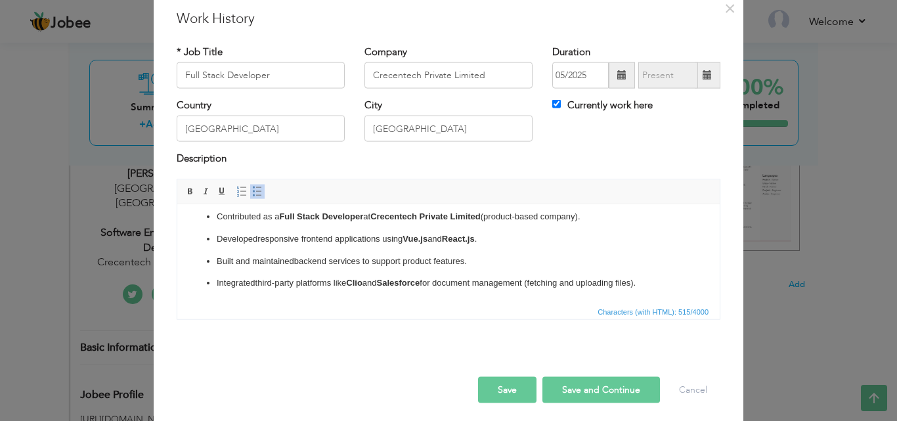
scroll to position [52, 0]
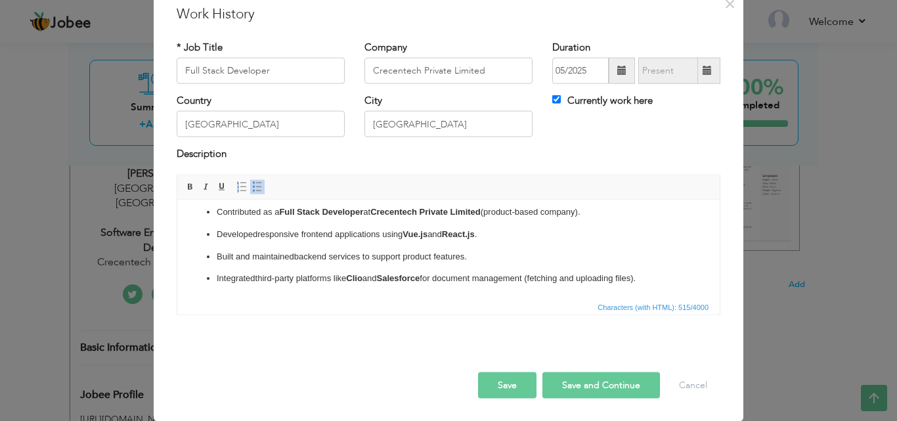
click at [498, 385] on button "Save" at bounding box center [507, 385] width 58 height 26
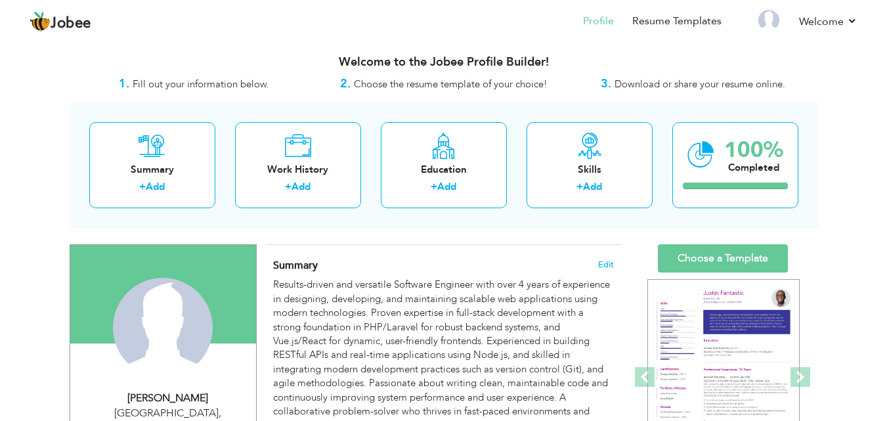
scroll to position [0, 0]
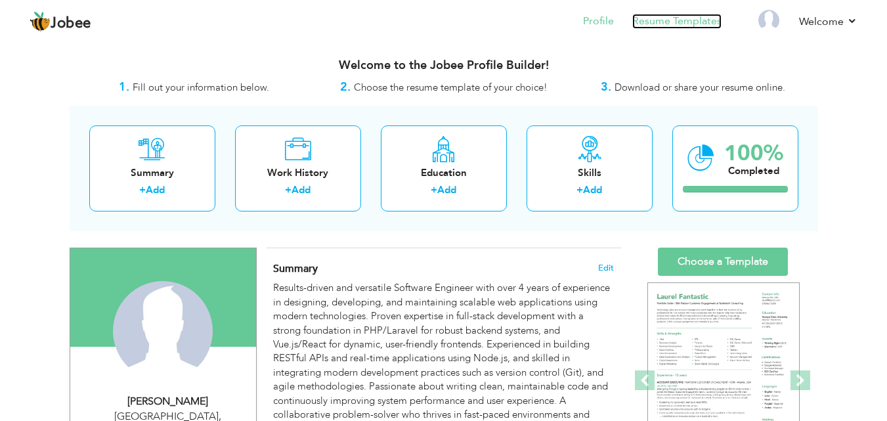
click at [688, 24] on link "Resume Templates" at bounding box center [676, 21] width 89 height 15
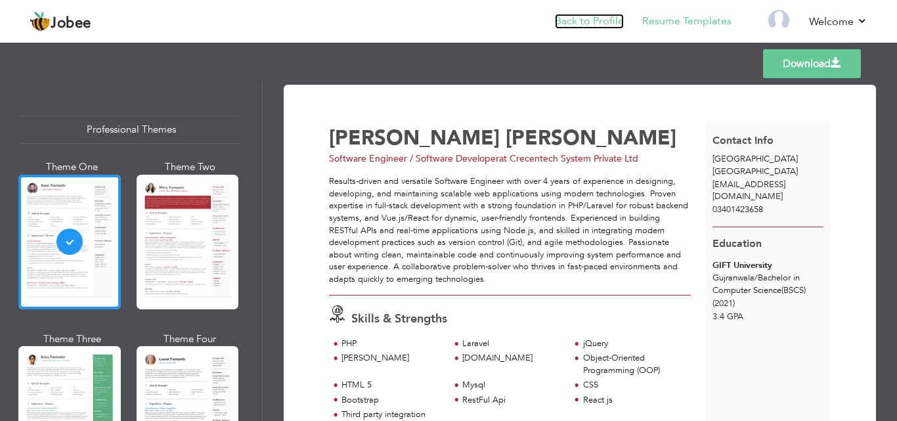
click at [604, 22] on link "Back to Profile" at bounding box center [589, 21] width 69 height 15
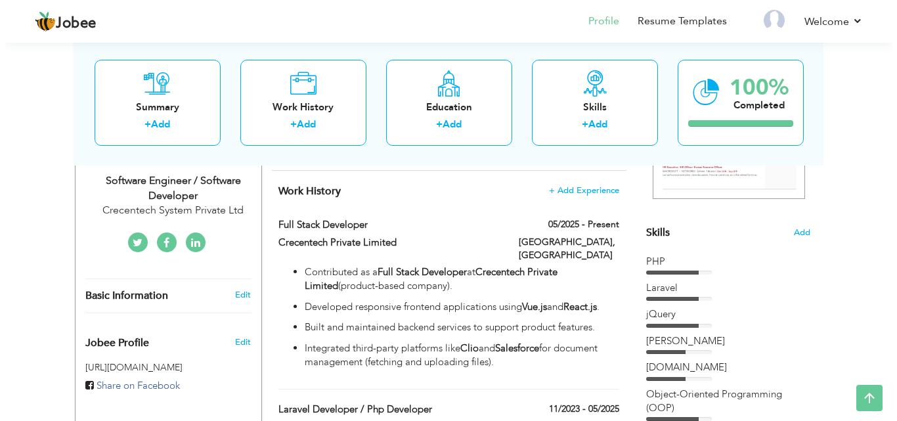
scroll to position [278, 0]
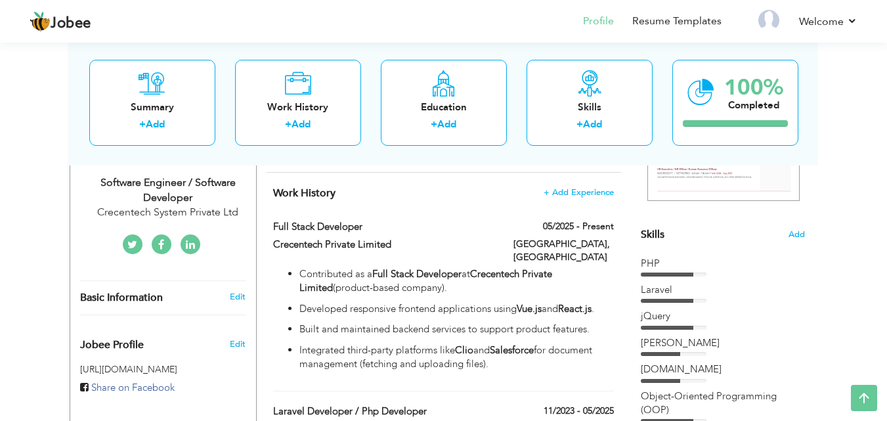
click at [713, 246] on div "Skills Add PHP [GEOGRAPHIC_DATA] jQuery" at bounding box center [723, 290] width 164 height 640
click at [765, 263] on div "PHP" at bounding box center [723, 264] width 164 height 14
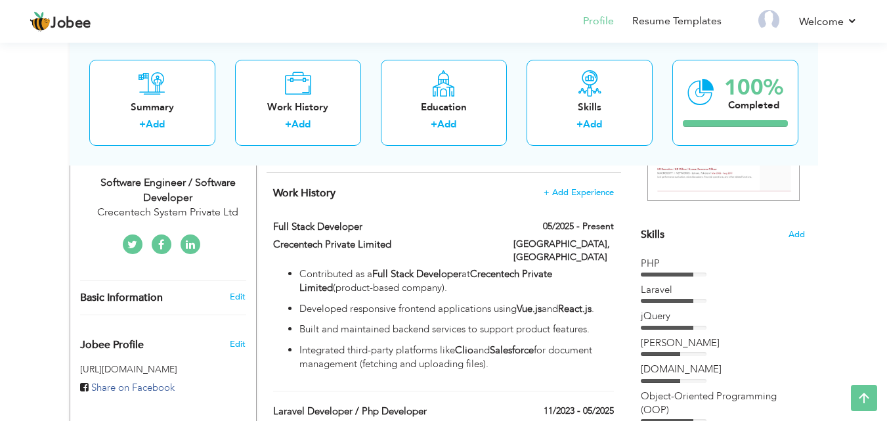
click at [765, 263] on div "PHP" at bounding box center [723, 264] width 164 height 14
click at [798, 229] on span "Add" at bounding box center [796, 234] width 17 height 12
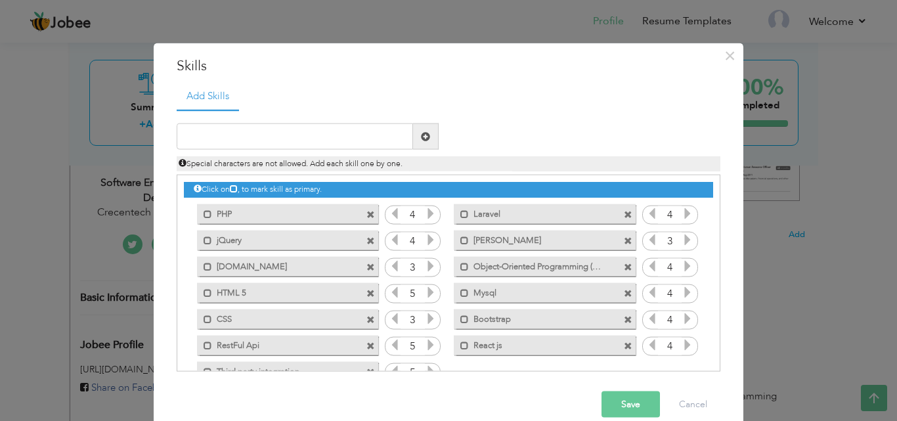
drag, startPoint x: 503, startPoint y: 344, endPoint x: 503, endPoint y: 313, distance: 31.5
click at [503, 313] on div "Click on , to mark skill as primary. Mark as primary skill. PHP 4 Laravel 4 jQu…" at bounding box center [448, 279] width 529 height 209
drag, startPoint x: 648, startPoint y: 349, endPoint x: 648, endPoint y: 281, distance: 68.3
click at [648, 281] on div "Click on , to mark skill as primary. Mark as primary skill. PHP 4 Laravel 4 jQu…" at bounding box center [448, 279] width 529 height 209
drag, startPoint x: 557, startPoint y: 347, endPoint x: 558, endPoint y: 255, distance: 91.9
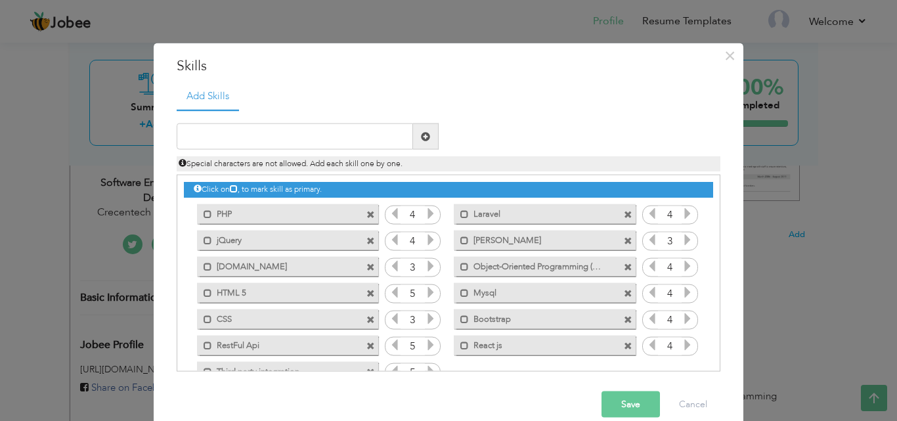
click at [558, 255] on div "Click on , to mark skill as primary. Mark as primary skill. PHP 4 Laravel 4 jQu…" at bounding box center [448, 279] width 529 height 209
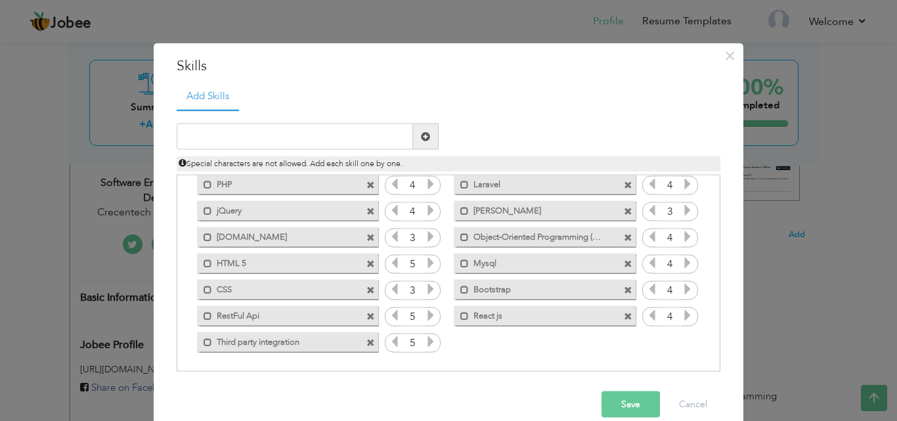
click at [366, 234] on span at bounding box center [370, 237] width 9 height 9
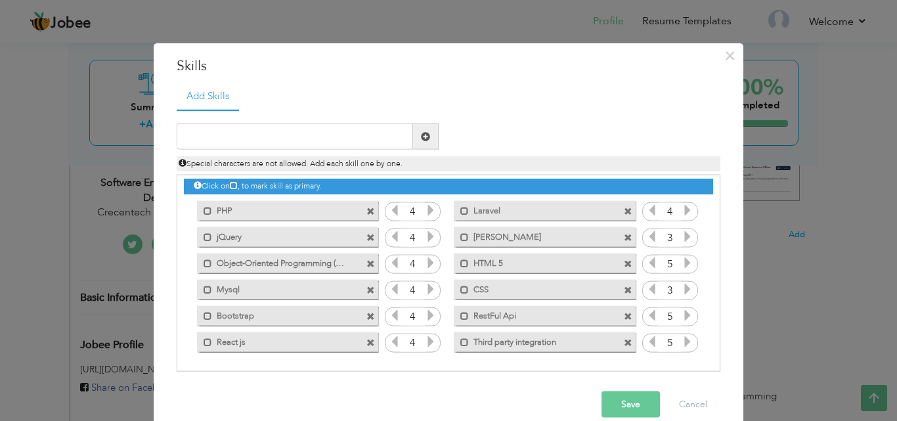
scroll to position [3, 0]
drag, startPoint x: 299, startPoint y: 344, endPoint x: 320, endPoint y: 214, distance: 131.7
click at [320, 214] on div "Click on , to mark skill as primary. Mark as primary skill. PHP 4 Laravel 4 jQu…" at bounding box center [448, 263] width 529 height 183
click at [625, 401] on button "Save" at bounding box center [630, 404] width 58 height 26
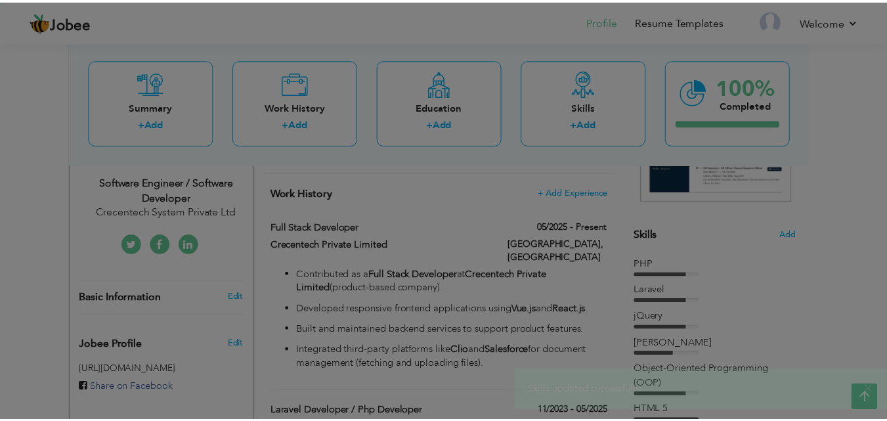
scroll to position [0, 0]
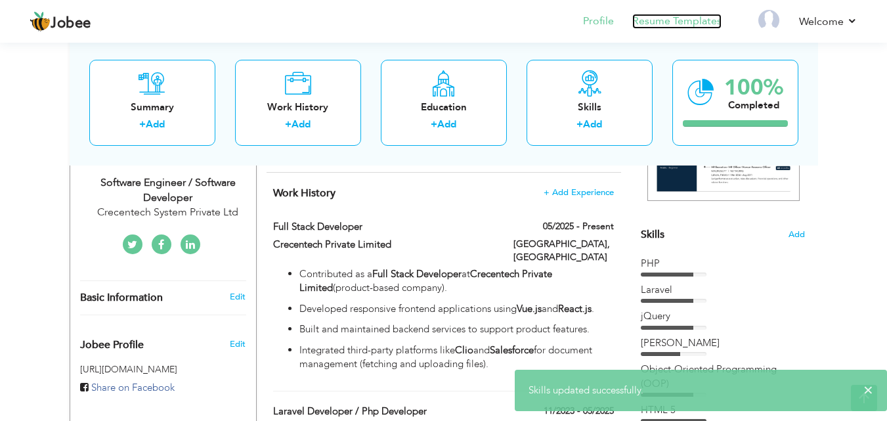
click at [666, 19] on link "Resume Templates" at bounding box center [676, 21] width 89 height 15
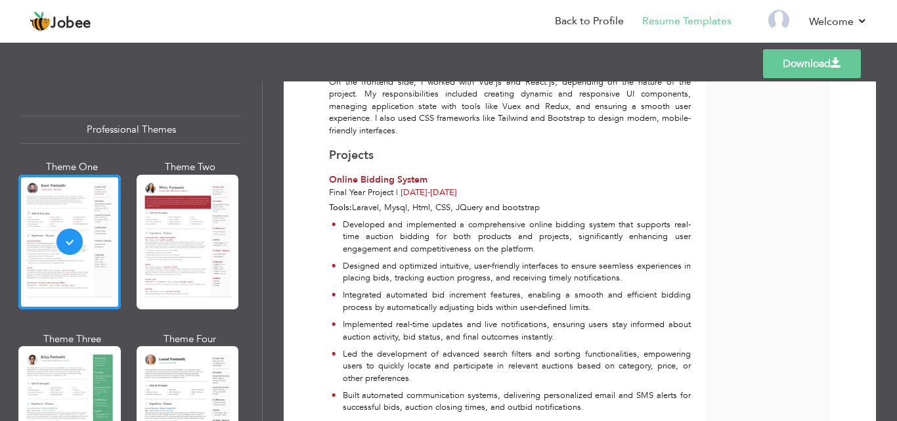
scroll to position [888, 0]
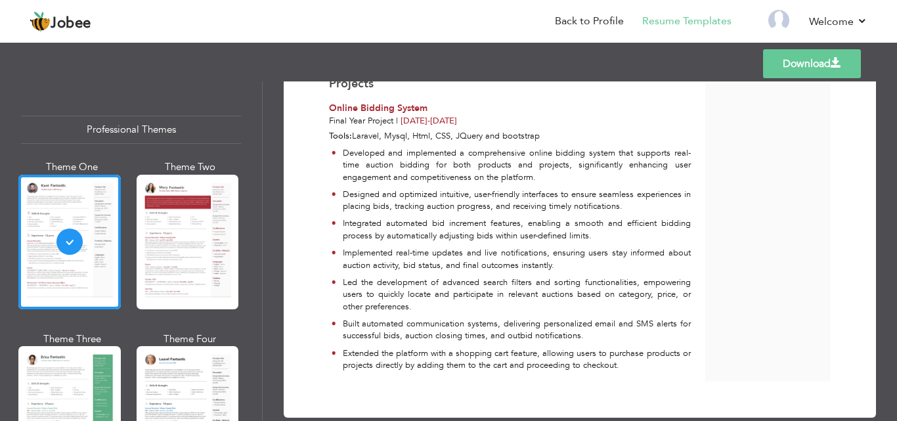
click at [620, 247] on p "Implemented real-time updates and live notifications, ensuring users stay infor…" at bounding box center [517, 259] width 348 height 24
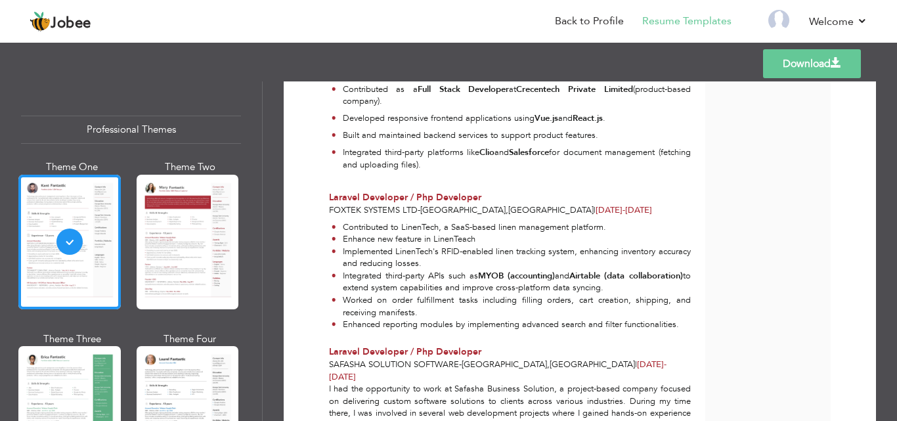
scroll to position [412, 0]
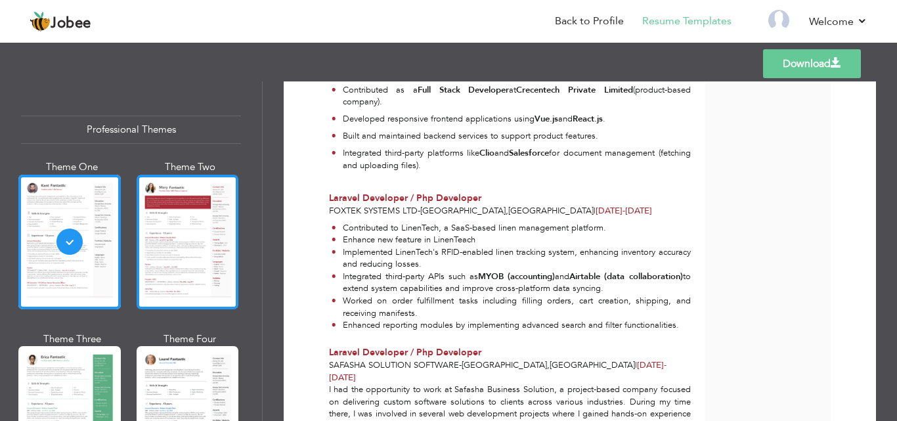
click at [153, 249] on div at bounding box center [188, 242] width 102 height 135
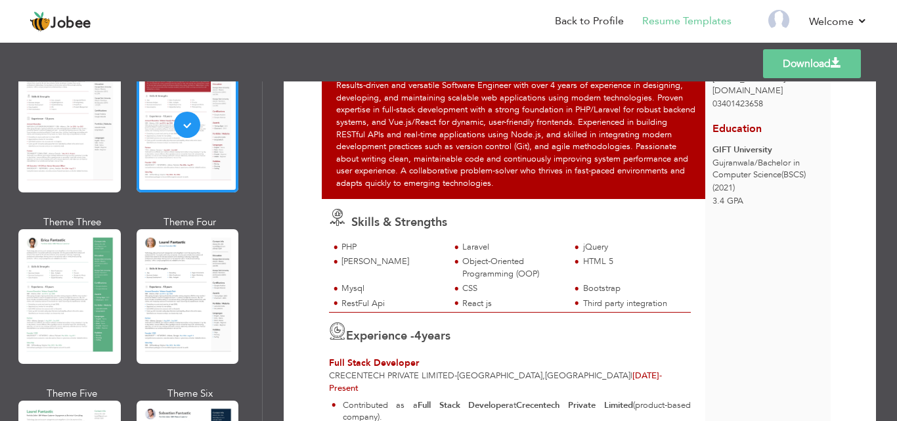
scroll to position [120, 0]
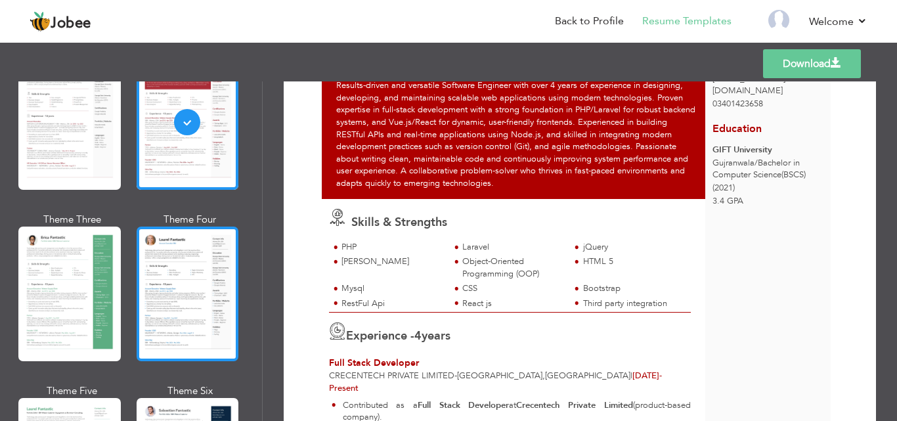
click at [190, 281] on div at bounding box center [188, 294] width 102 height 135
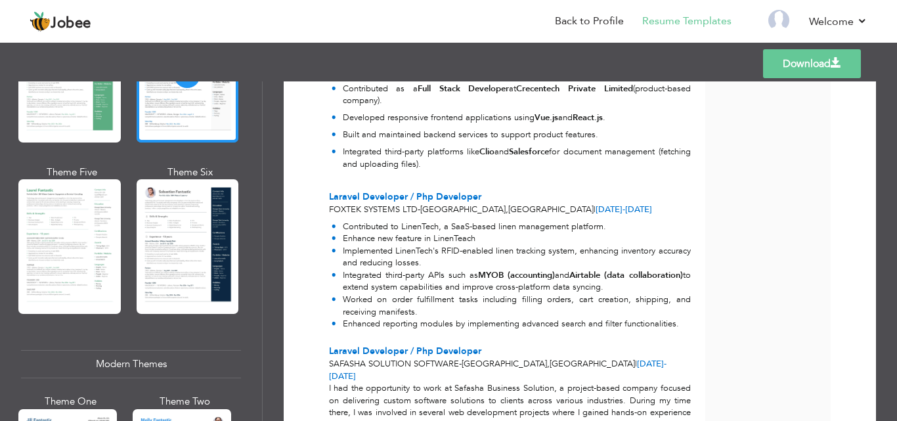
scroll to position [340, 0]
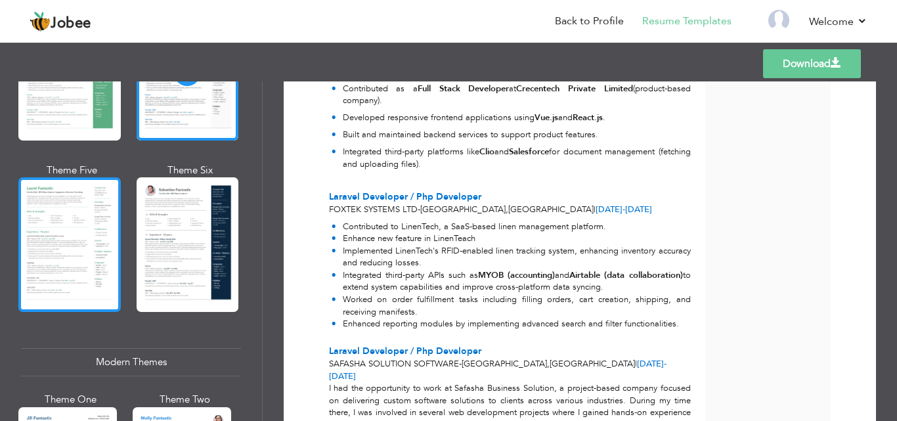
click at [82, 243] on div at bounding box center [69, 244] width 102 height 135
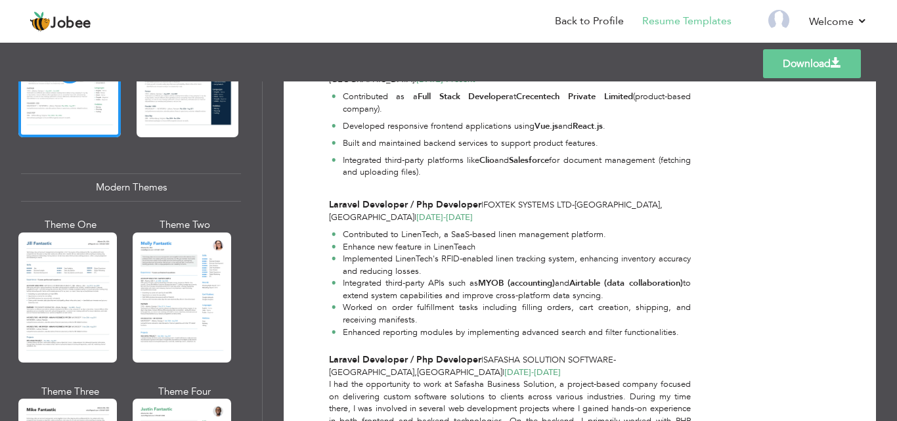
scroll to position [519, 0]
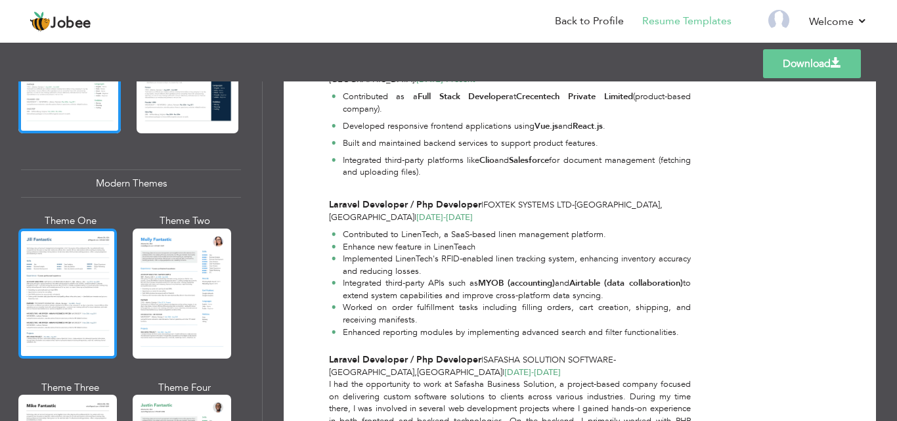
click at [70, 282] on div at bounding box center [67, 293] width 98 height 130
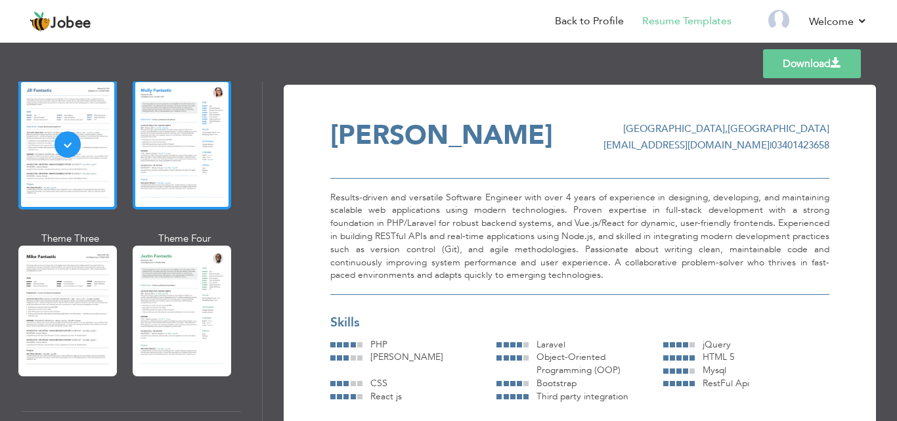
scroll to position [668, 0]
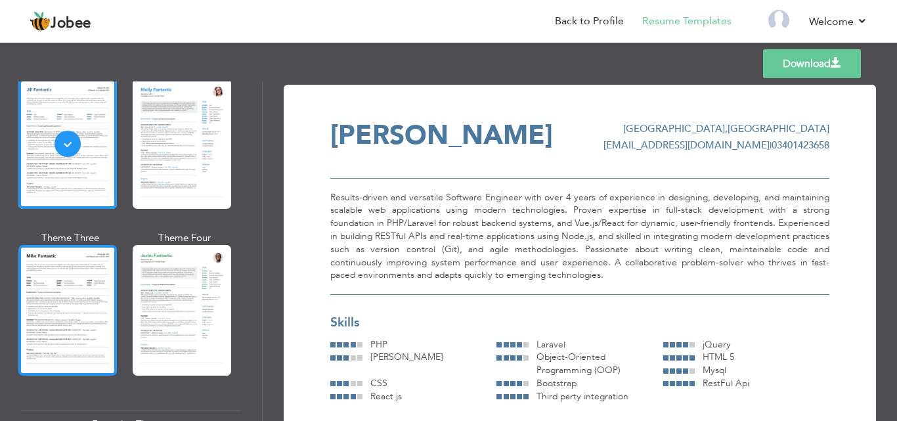
click at [68, 296] on div at bounding box center [67, 310] width 98 height 130
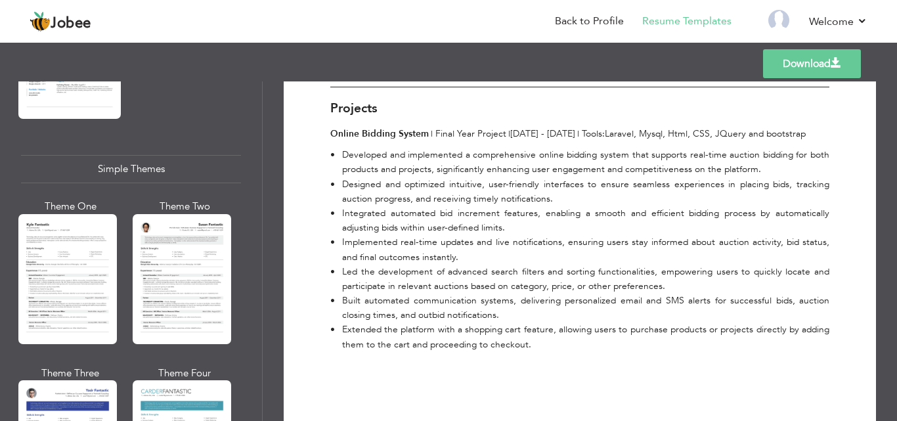
scroll to position [2246, 0]
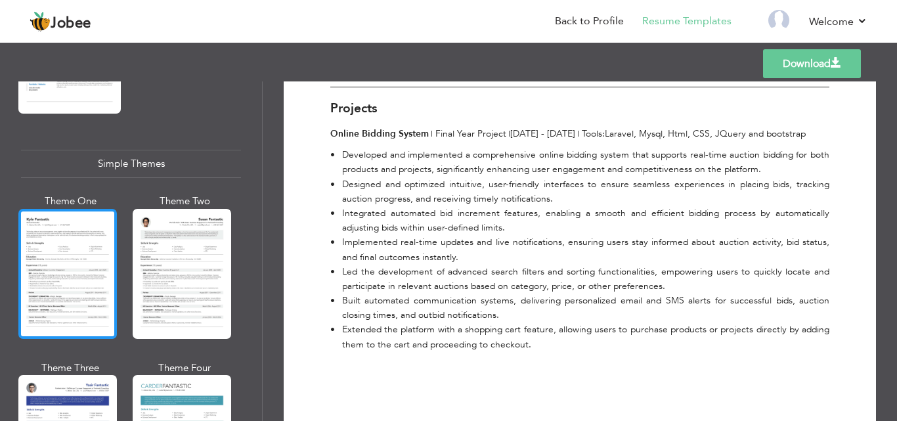
click at [79, 257] on div at bounding box center [67, 274] width 98 height 130
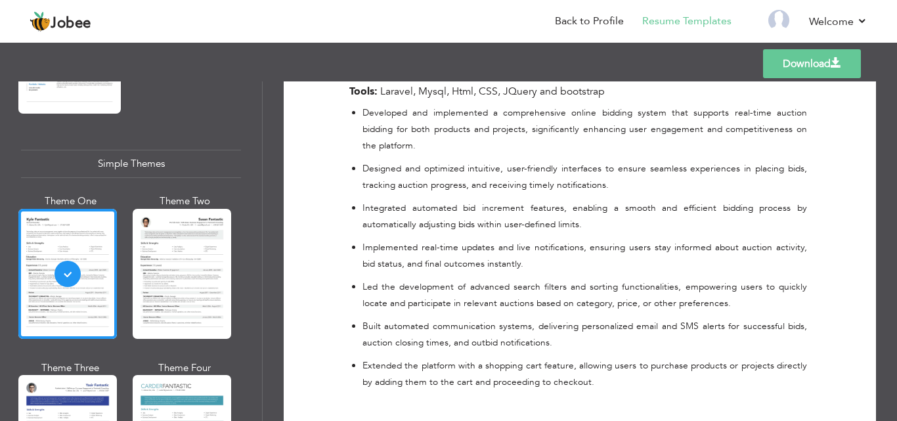
scroll to position [1135, 0]
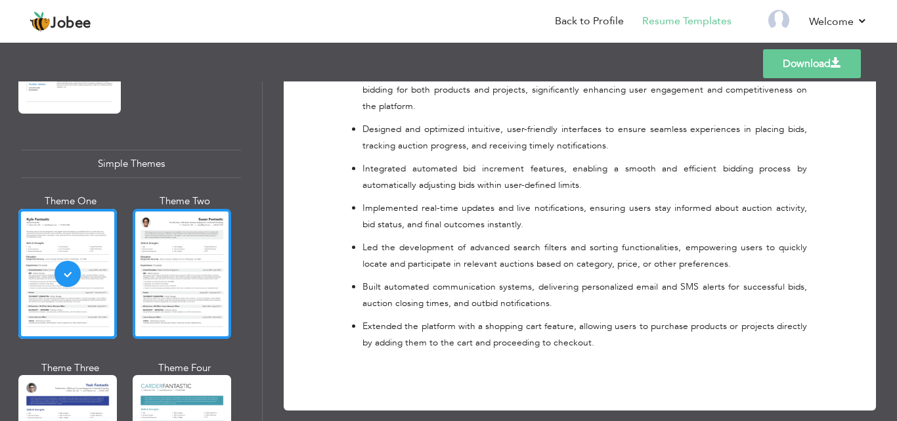
click at [190, 260] on div at bounding box center [182, 274] width 98 height 130
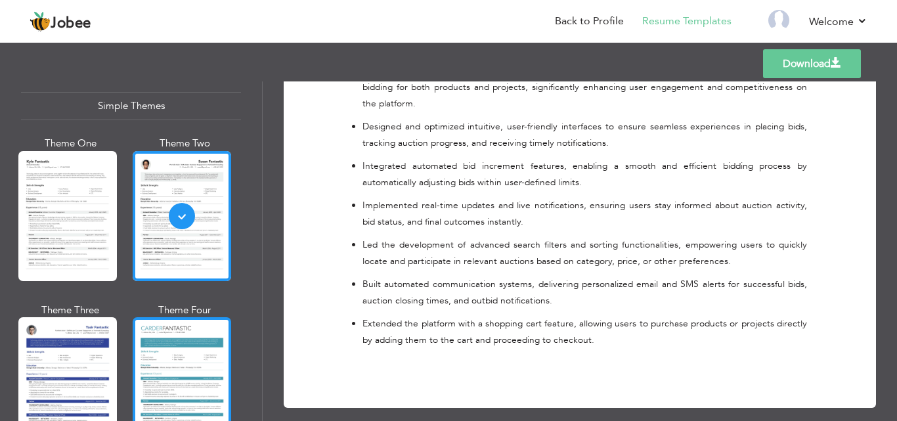
scroll to position [2337, 0]
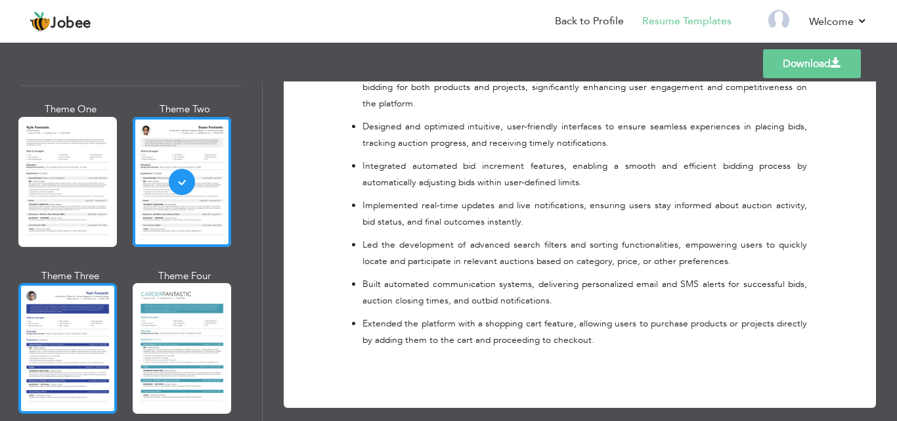
click at [83, 322] on div at bounding box center [67, 348] width 98 height 130
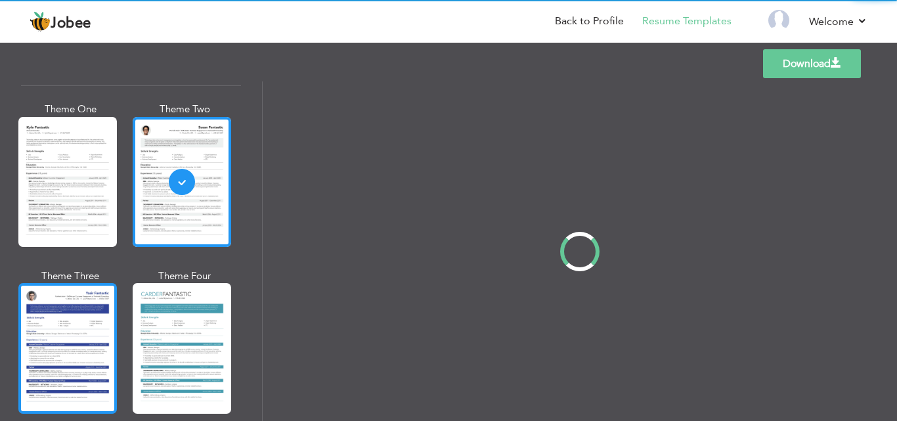
scroll to position [0, 0]
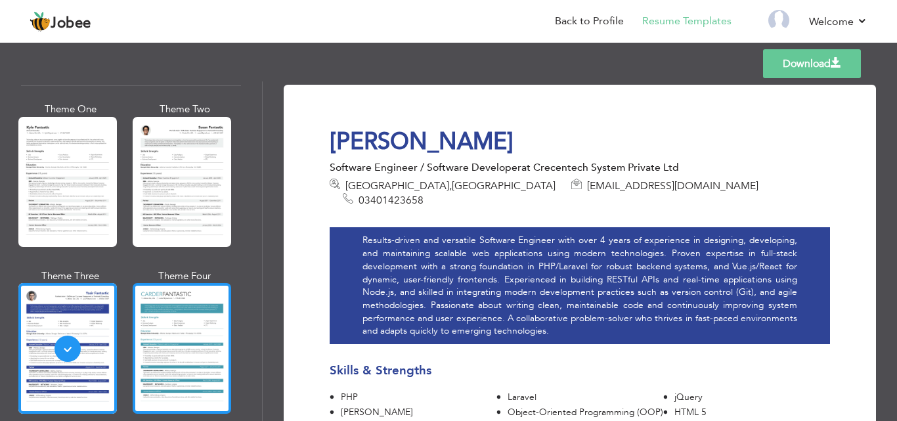
click at [160, 329] on div at bounding box center [182, 348] width 98 height 130
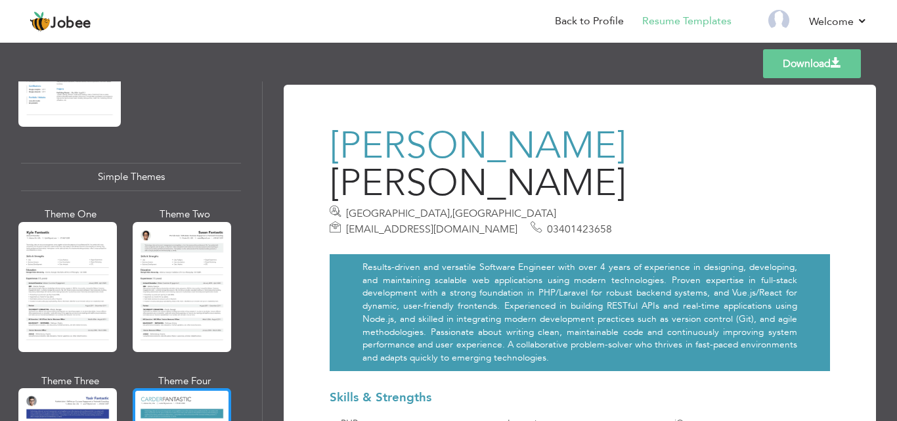
scroll to position [2231, 0]
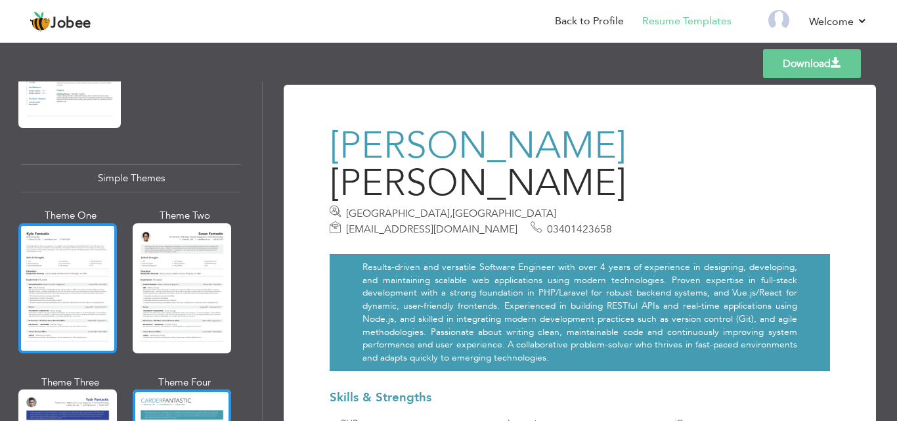
click at [65, 265] on div at bounding box center [67, 288] width 98 height 130
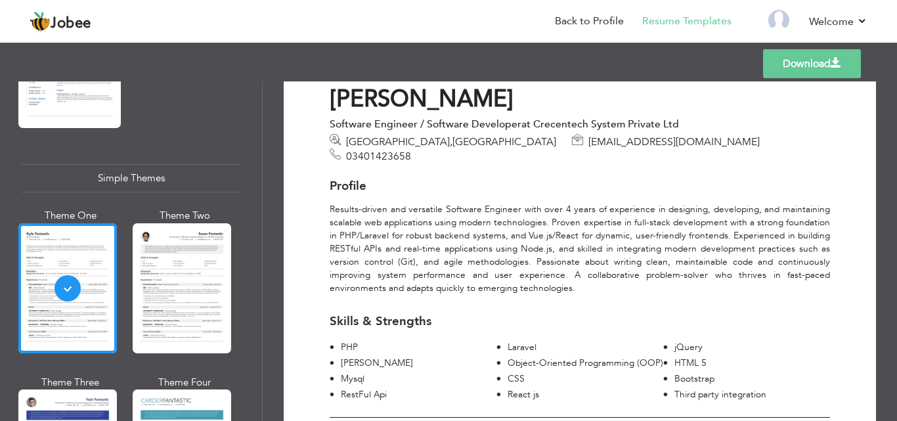
scroll to position [0, 0]
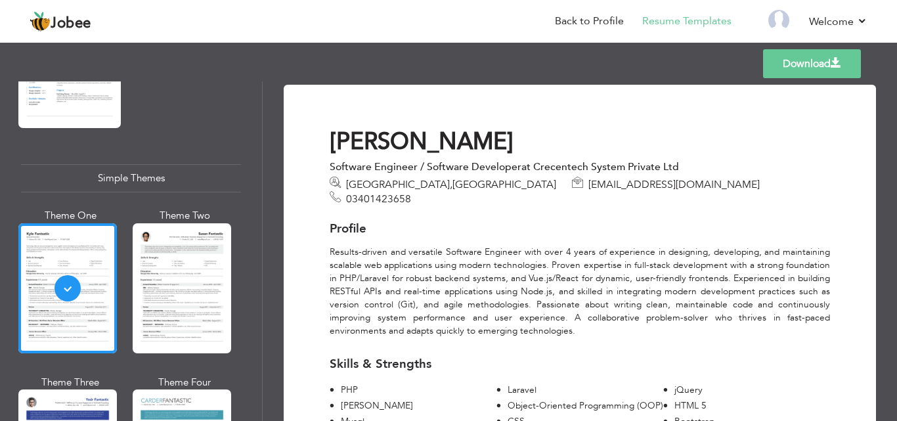
click at [385, 222] on h3 "Profile" at bounding box center [580, 229] width 500 height 14
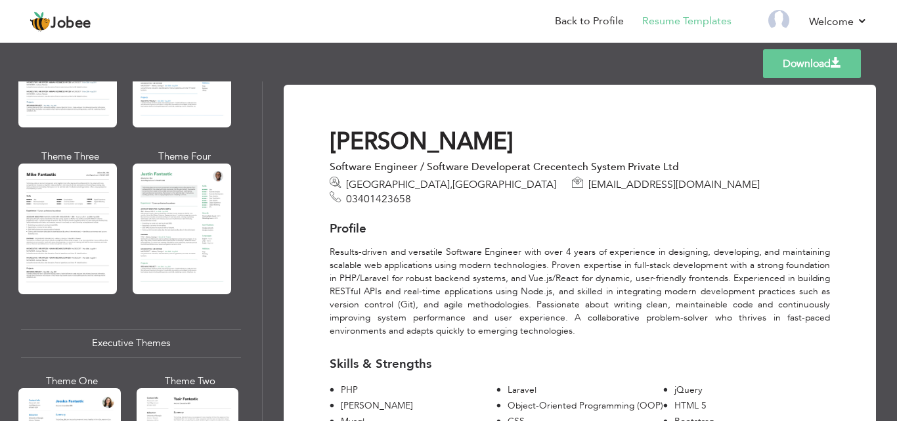
scroll to position [749, 0]
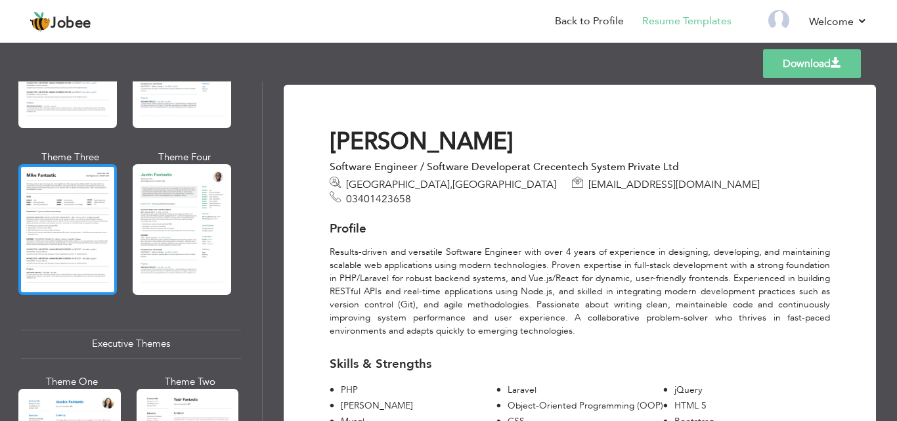
click at [76, 212] on div at bounding box center [67, 229] width 98 height 130
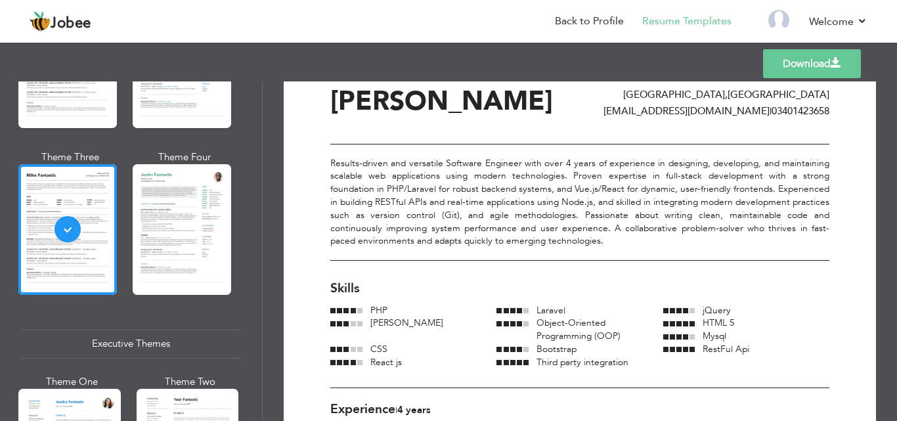
scroll to position [0, 0]
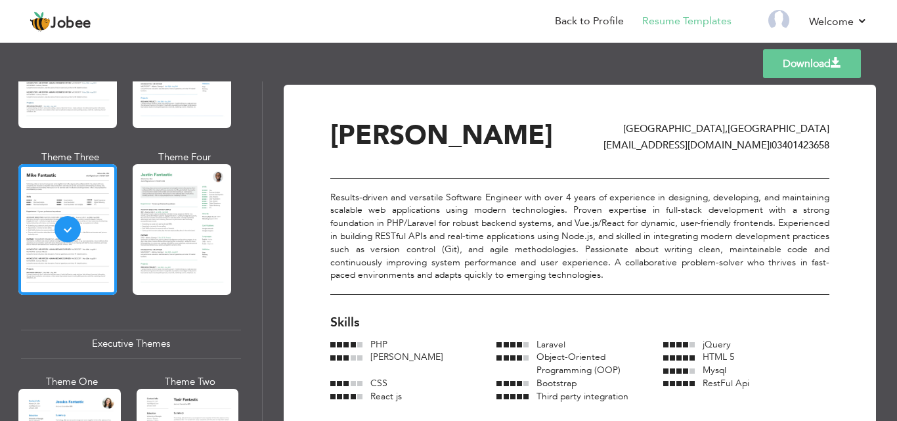
click at [778, 56] on link "Download" at bounding box center [812, 63] width 98 height 29
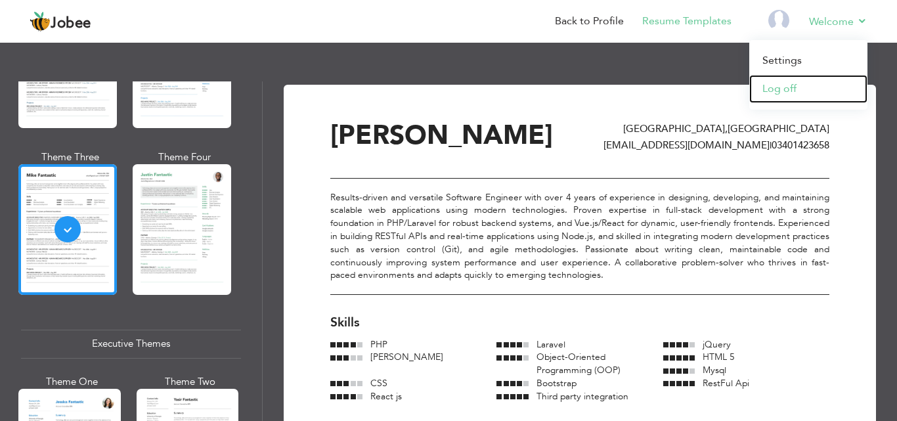
click at [781, 85] on link "Log off" at bounding box center [808, 89] width 118 height 28
